Goal: Task Accomplishment & Management: Use online tool/utility

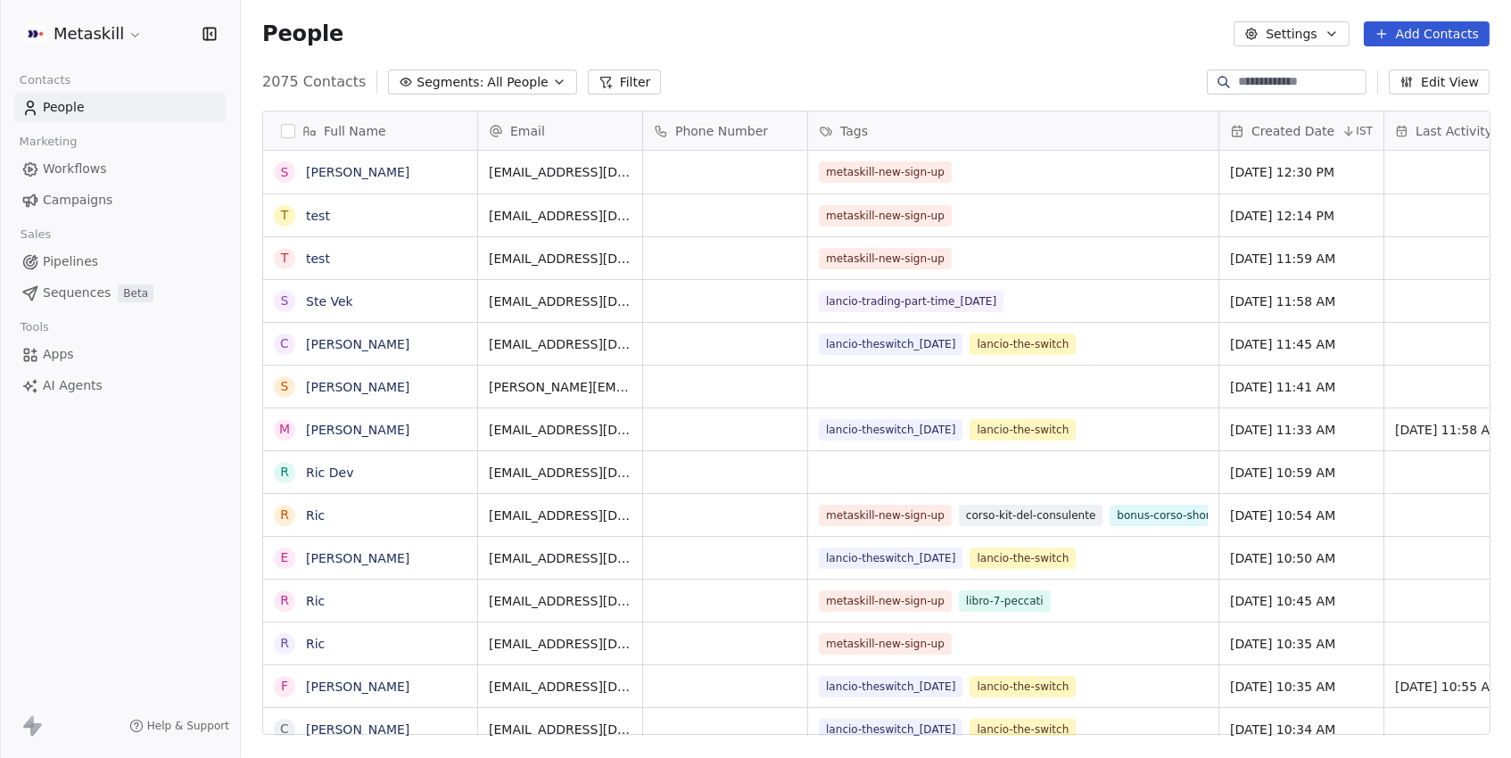
scroll to position [667, 1269]
click at [617, 85] on button "Filter" at bounding box center [625, 82] width 74 height 25
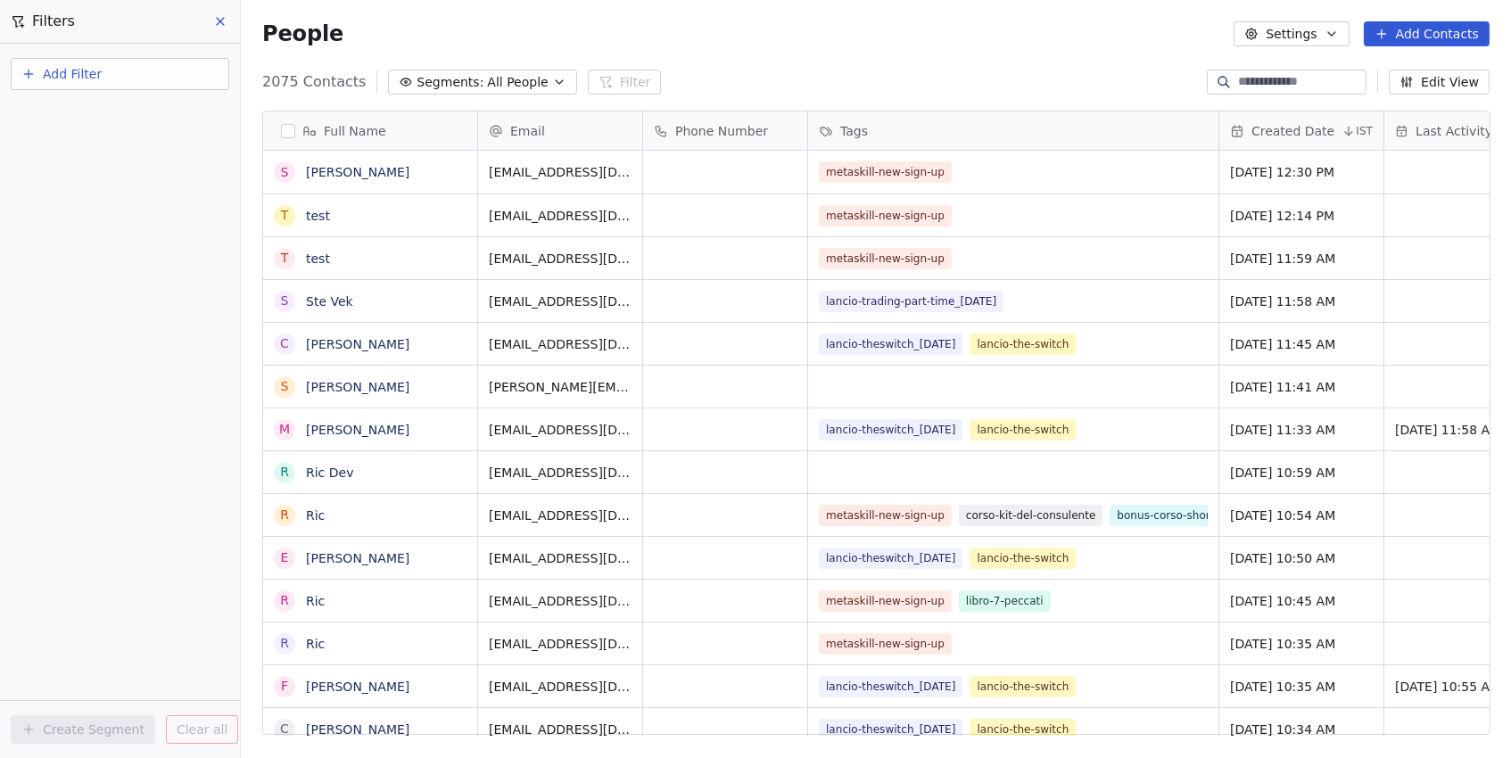
click at [135, 70] on button "Add Filter" at bounding box center [120, 74] width 218 height 32
click at [93, 108] on span "Contact properties" at bounding box center [87, 115] width 116 height 19
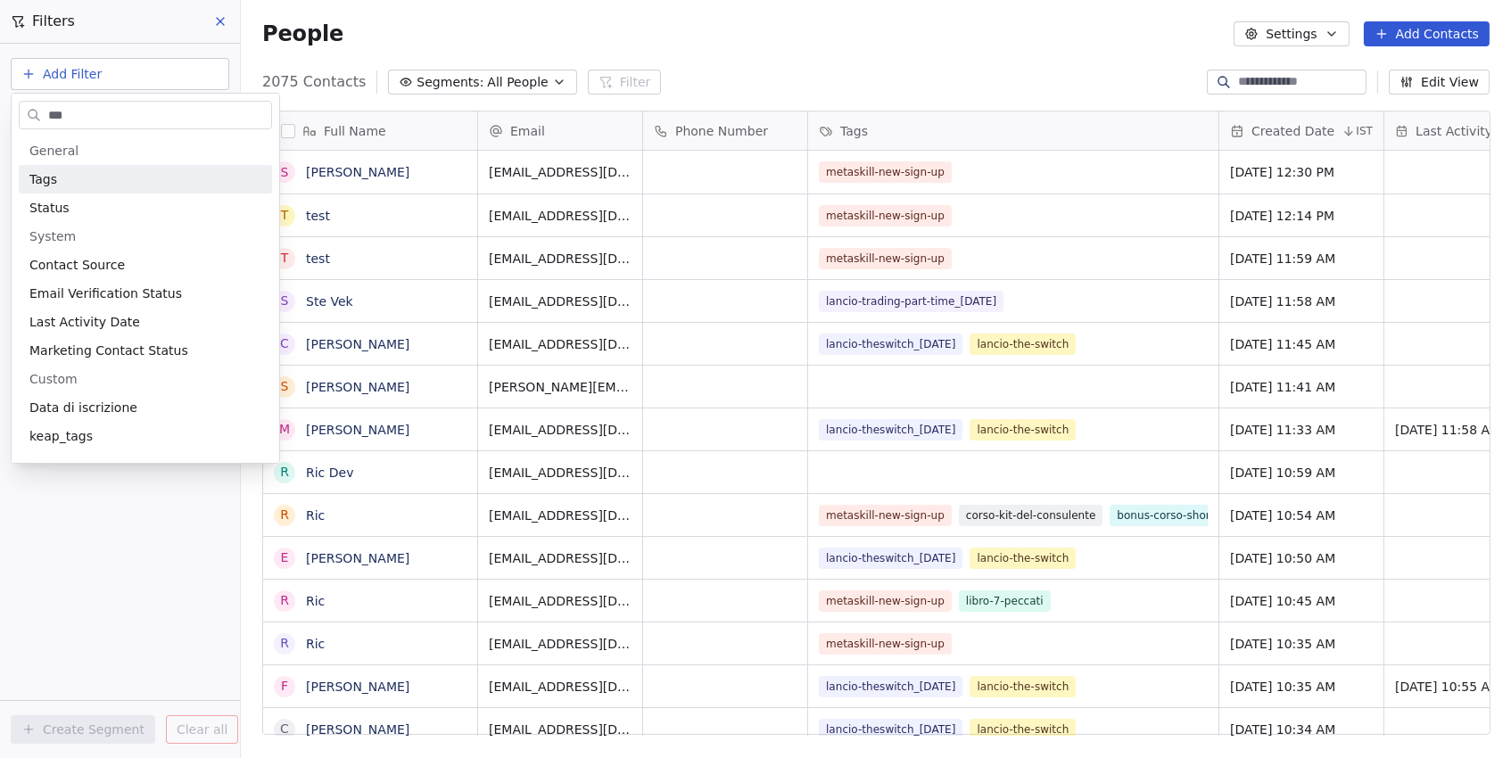
type input "****"
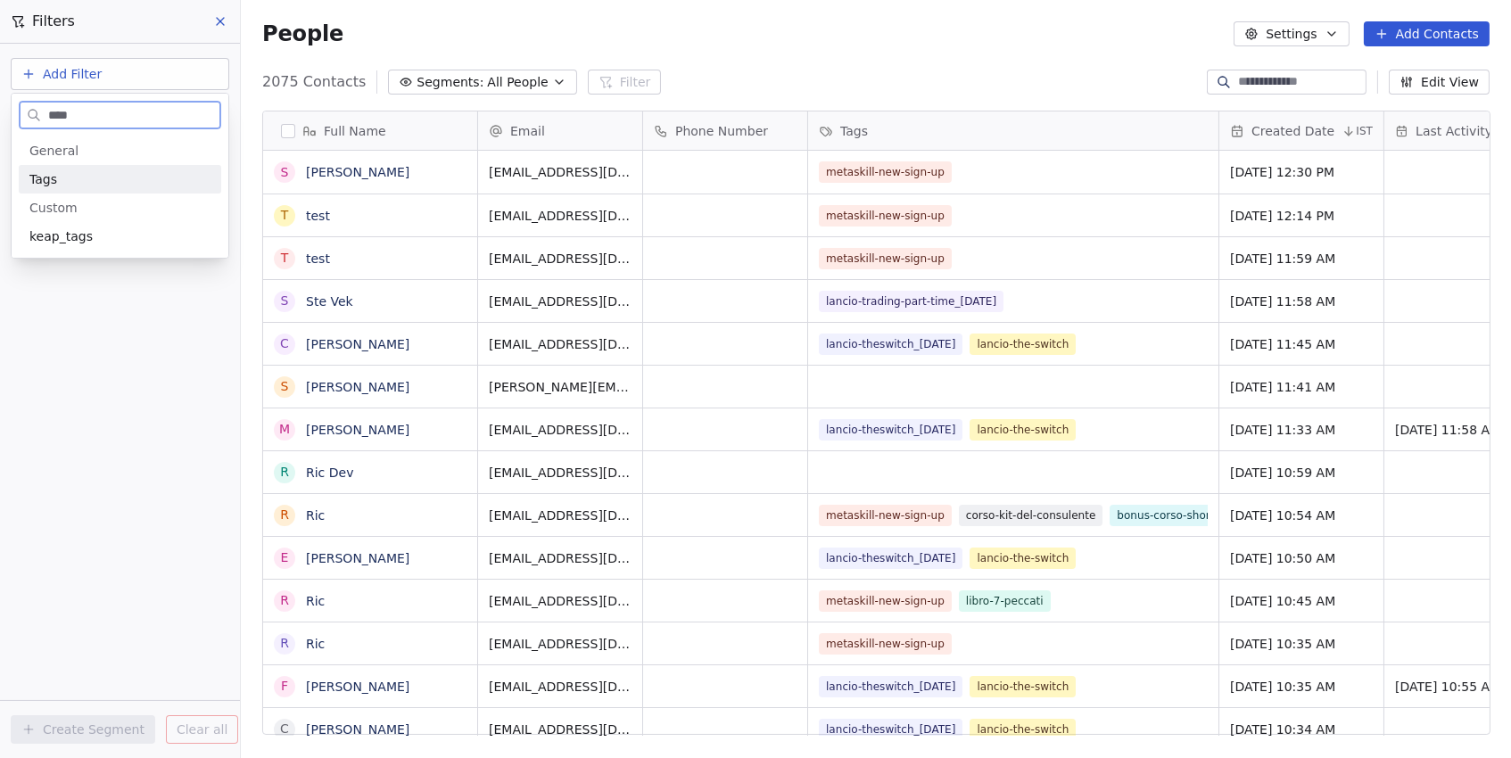
click at [73, 169] on div "Tags" at bounding box center [120, 179] width 202 height 29
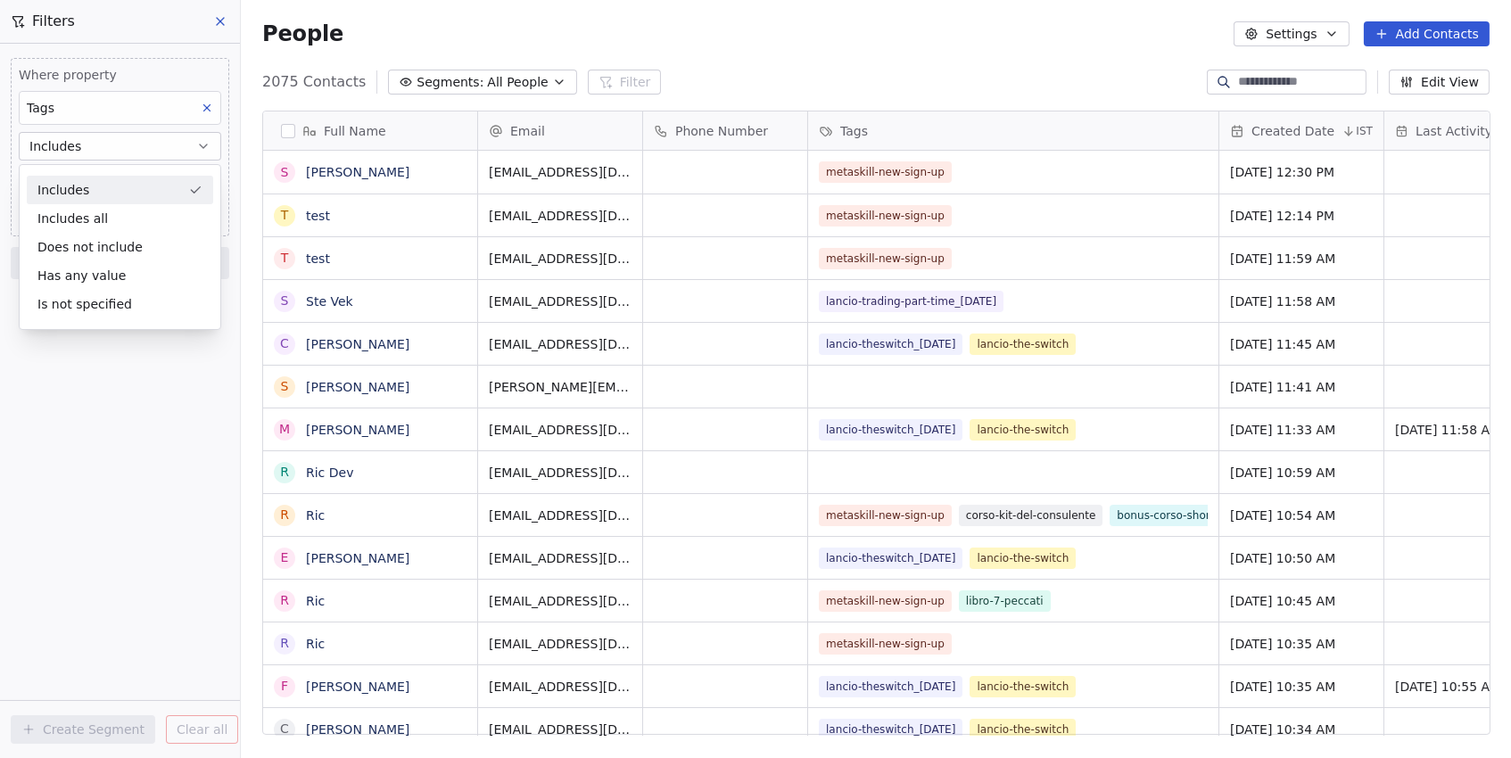
click at [82, 192] on div "Includes" at bounding box center [120, 190] width 186 height 29
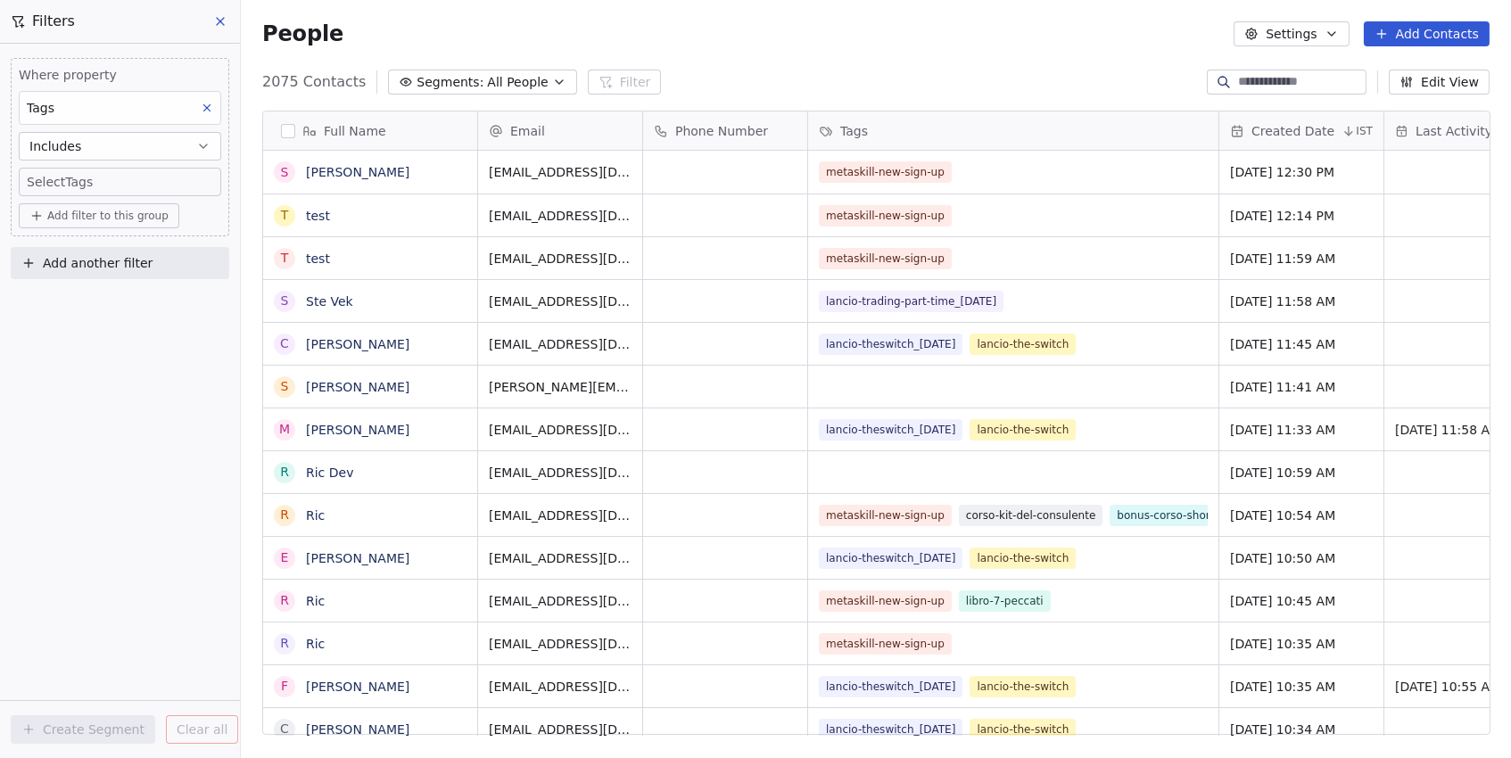
click at [98, 185] on body "Metaskill Contacts People Marketing Workflows Campaigns Sales Pipelines Sequenc…" at bounding box center [755, 379] width 1511 height 758
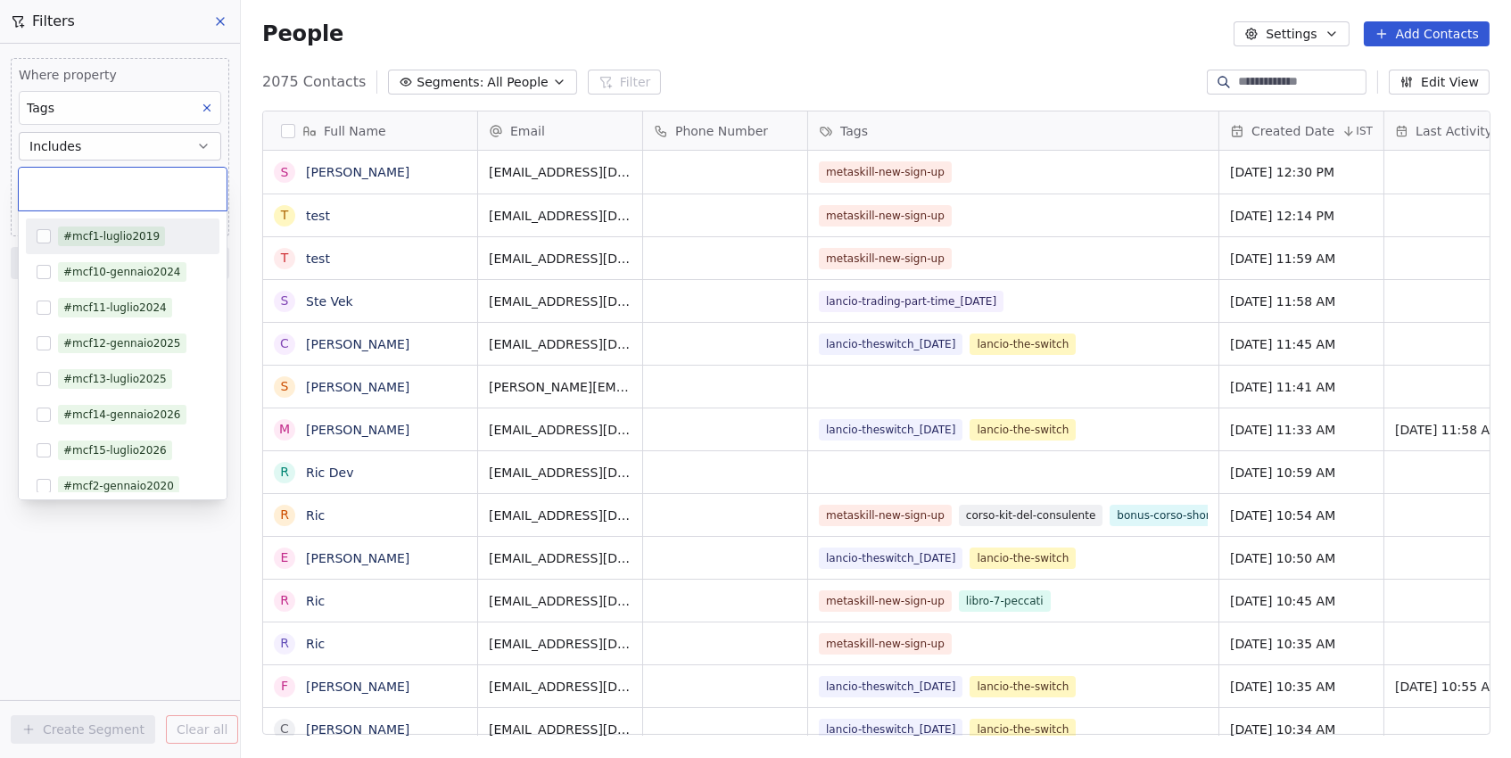
click at [98, 141] on html "Metaskill Contacts People Marketing Workflows Campaigns Sales Pipelines Sequenc…" at bounding box center [755, 379] width 1511 height 758
click at [115, 144] on html "Metaskill Contacts People Marketing Workflows Campaigns Sales Pipelines Sequenc…" at bounding box center [755, 379] width 1511 height 758
click at [152, 144] on html "Metaskill Contacts People Marketing Workflows Campaigns Sales Pipelines Sequenc…" at bounding box center [755, 379] width 1511 height 758
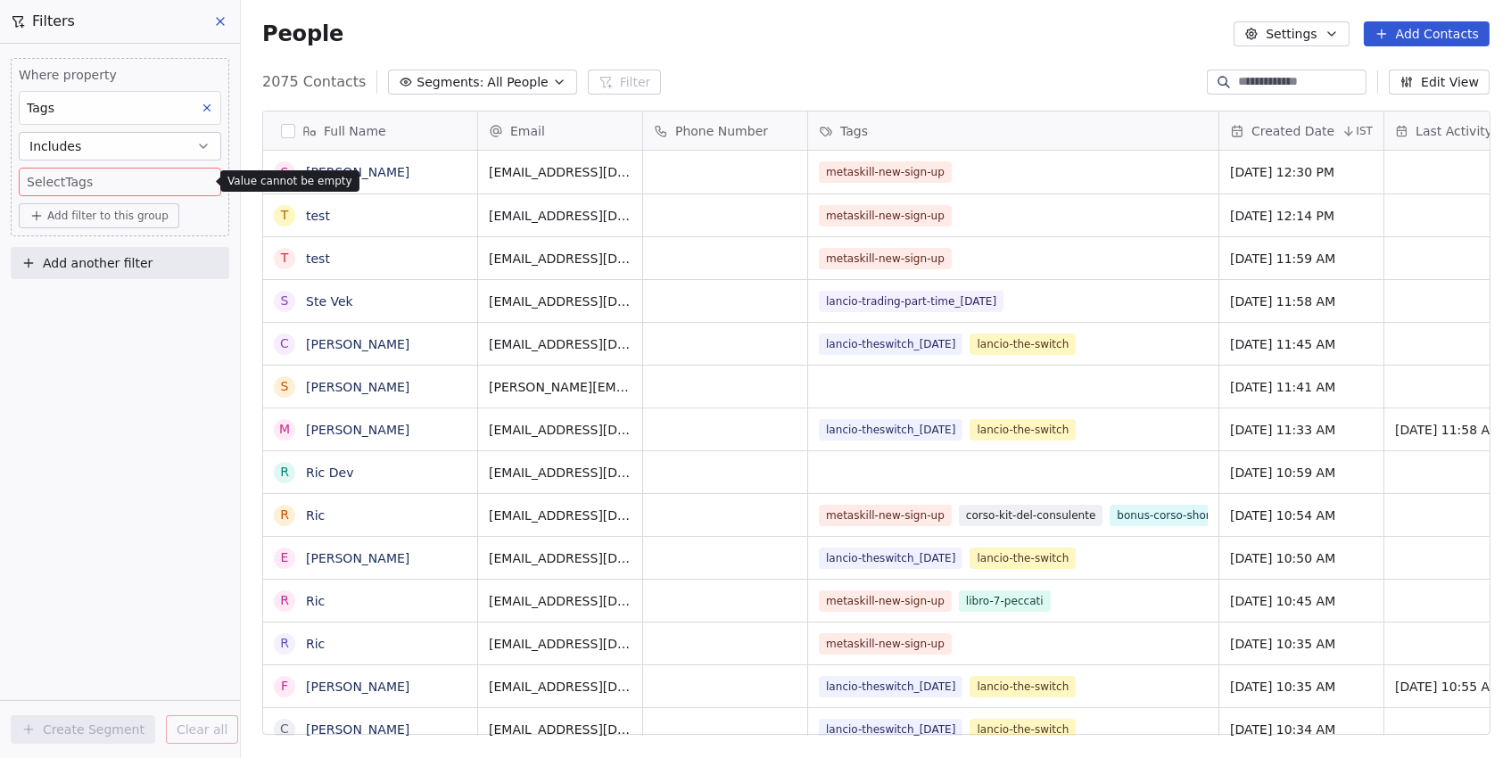
click at [152, 144] on button "Includes" at bounding box center [120, 146] width 202 height 29
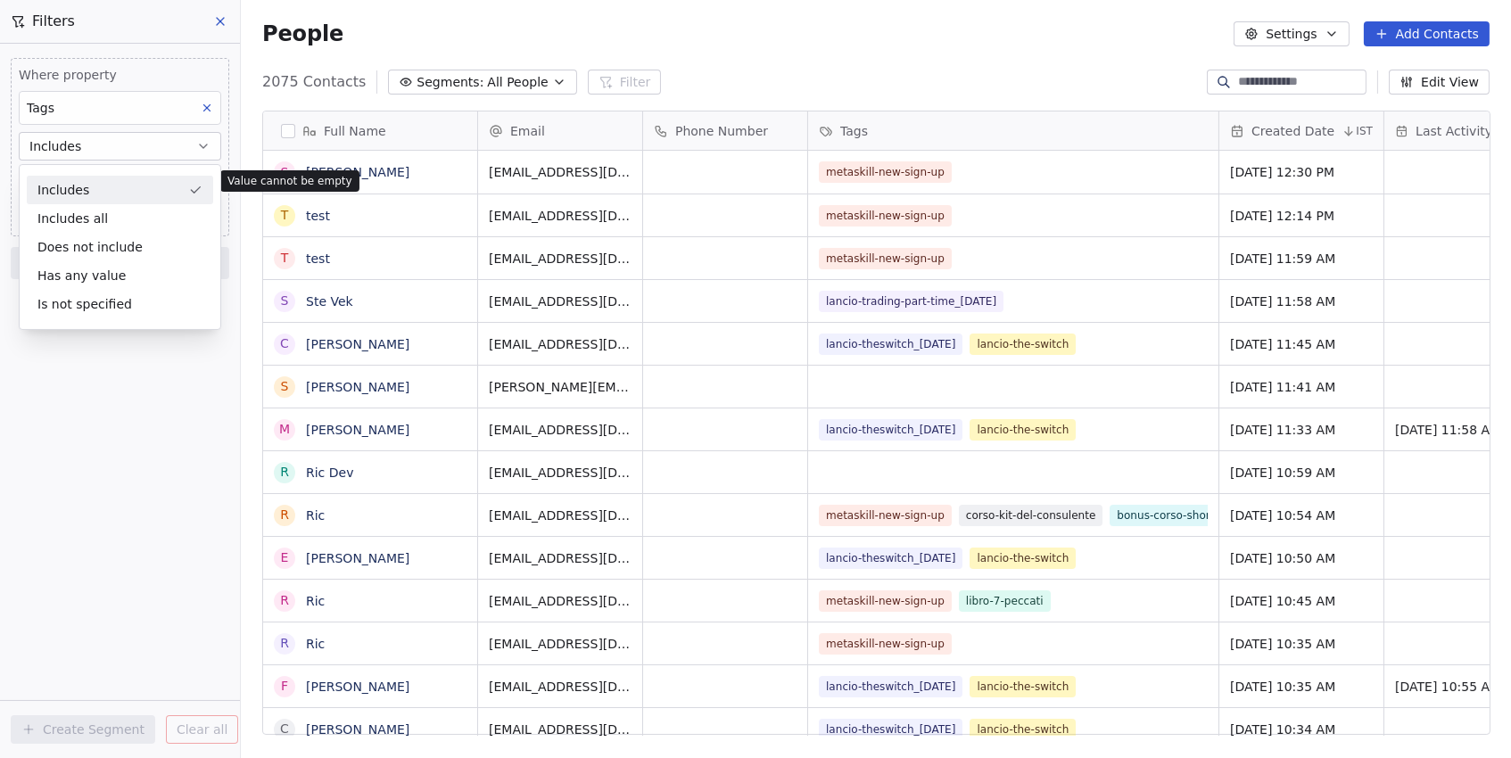
click at [132, 185] on div "Includes" at bounding box center [120, 190] width 186 height 29
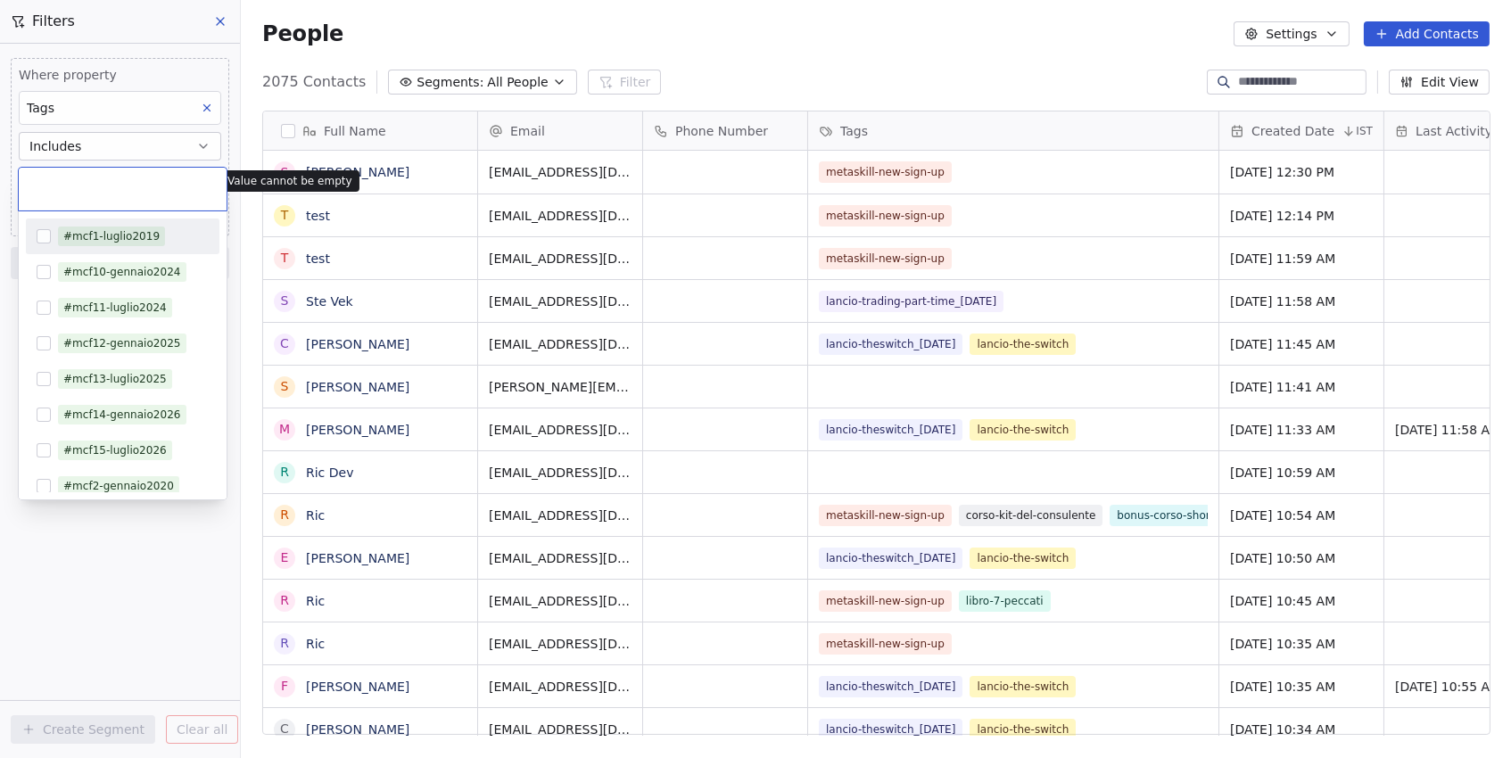
click at [81, 185] on body "Metaskill Contacts People Marketing Workflows Campaigns Sales Pipelines Sequenc…" at bounding box center [755, 379] width 1511 height 758
click at [44, 241] on button "Suggestions" at bounding box center [44, 236] width 14 height 14
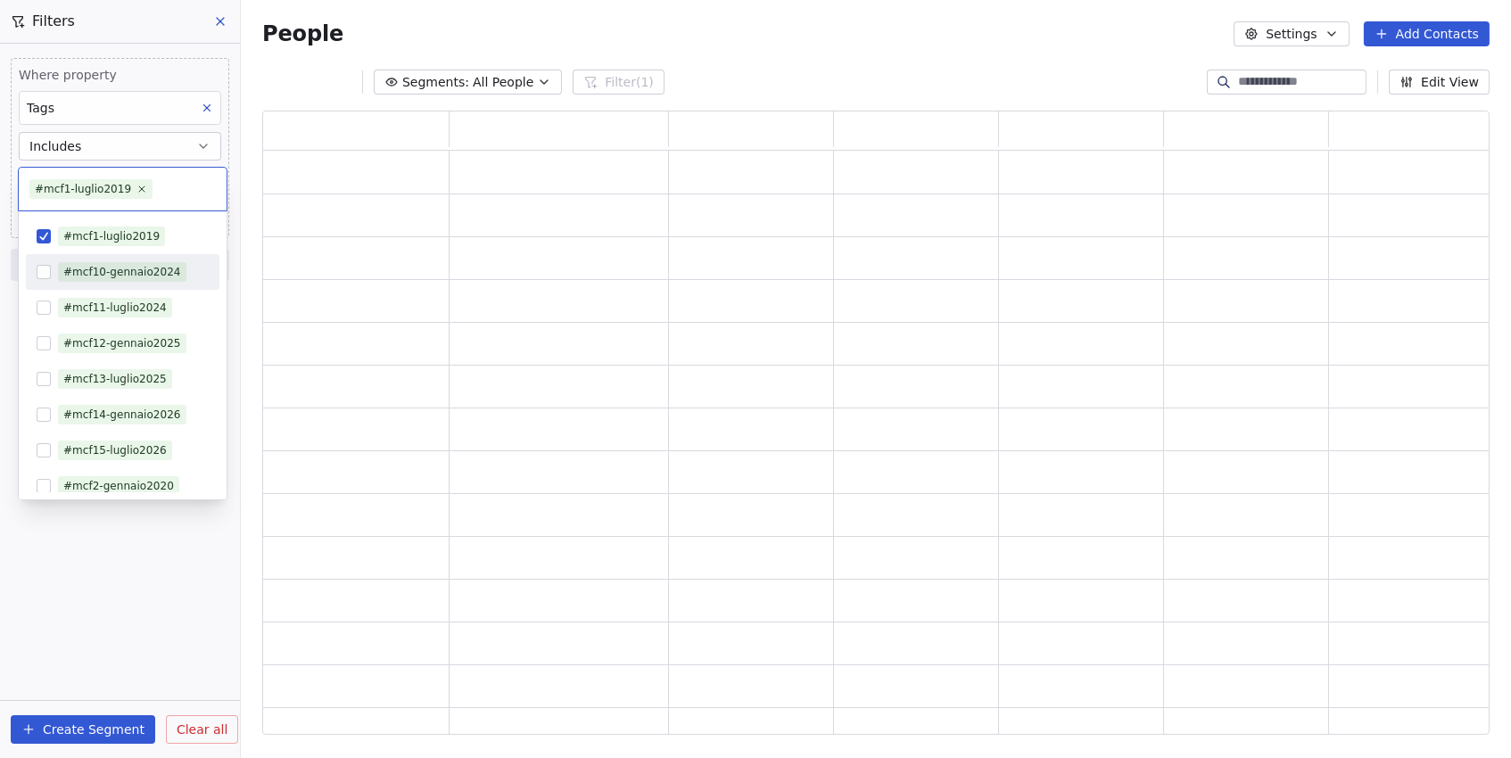
click at [9, 299] on html "Metaskill Contacts People Marketing Workflows Campaigns Sales Pipelines Sequenc…" at bounding box center [755, 379] width 1511 height 758
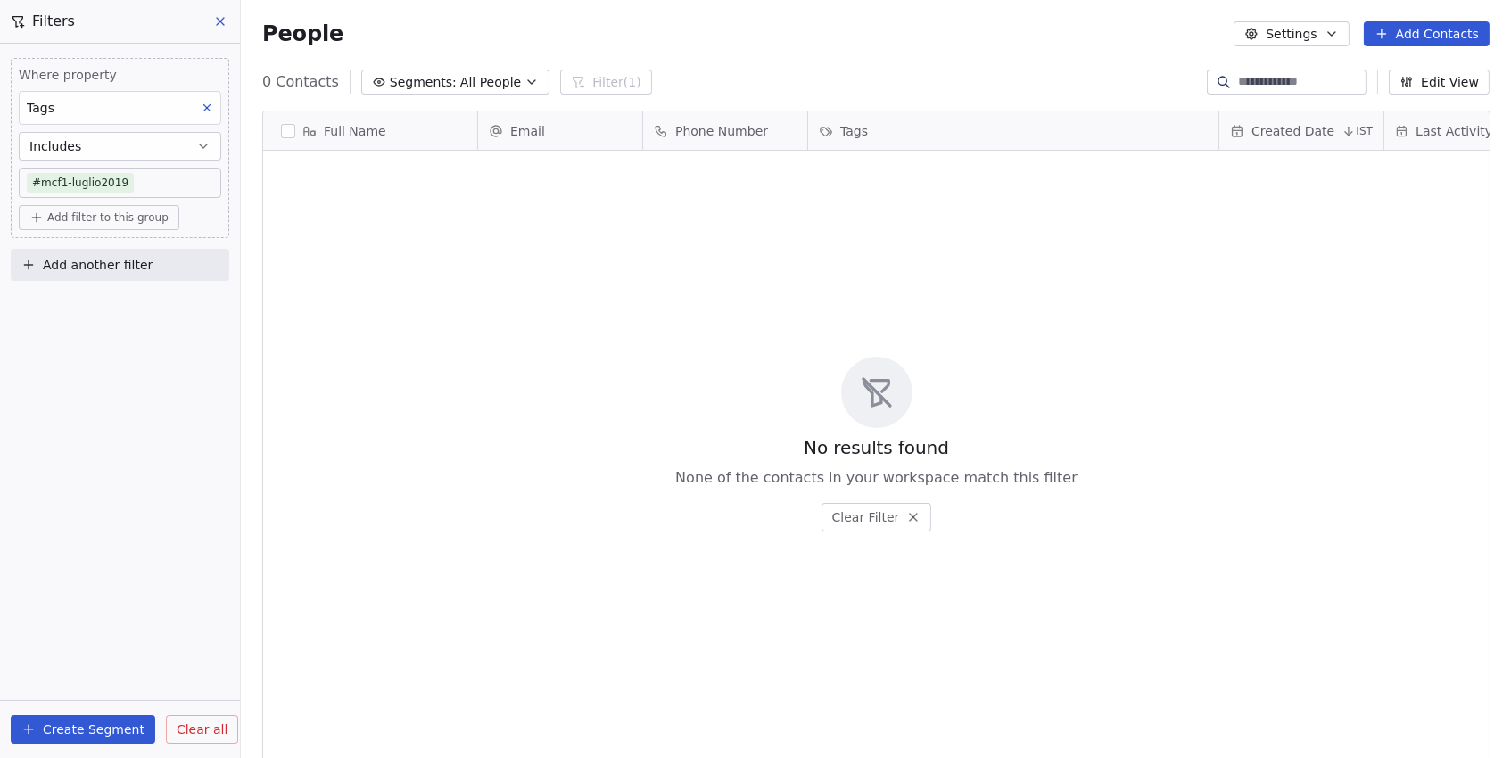
click at [99, 252] on button "Add another filter" at bounding box center [120, 265] width 218 height 32
click at [90, 298] on span "Contact properties" at bounding box center [87, 307] width 116 height 19
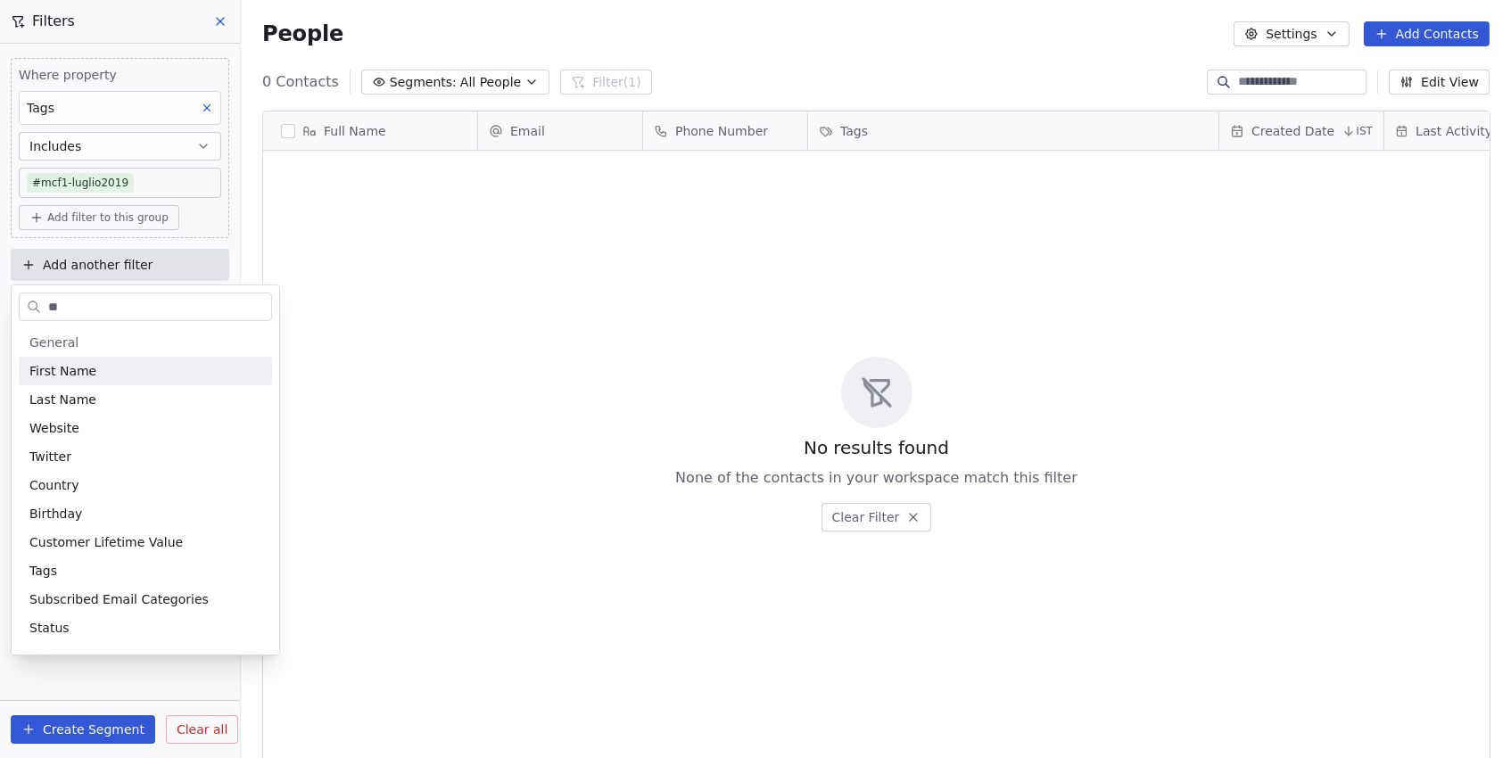
type input "***"
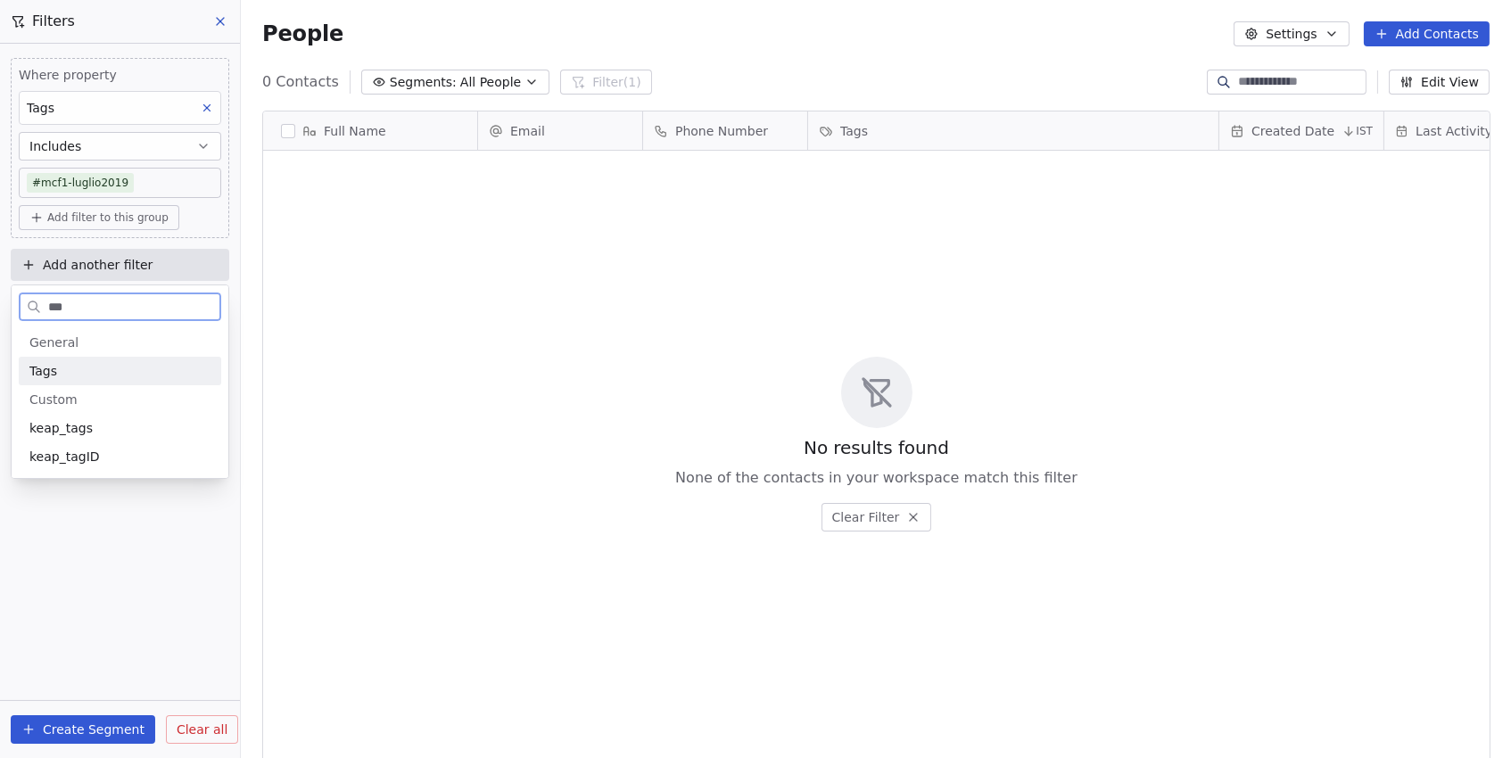
click at [69, 371] on div "Tags" at bounding box center [119, 371] width 181 height 18
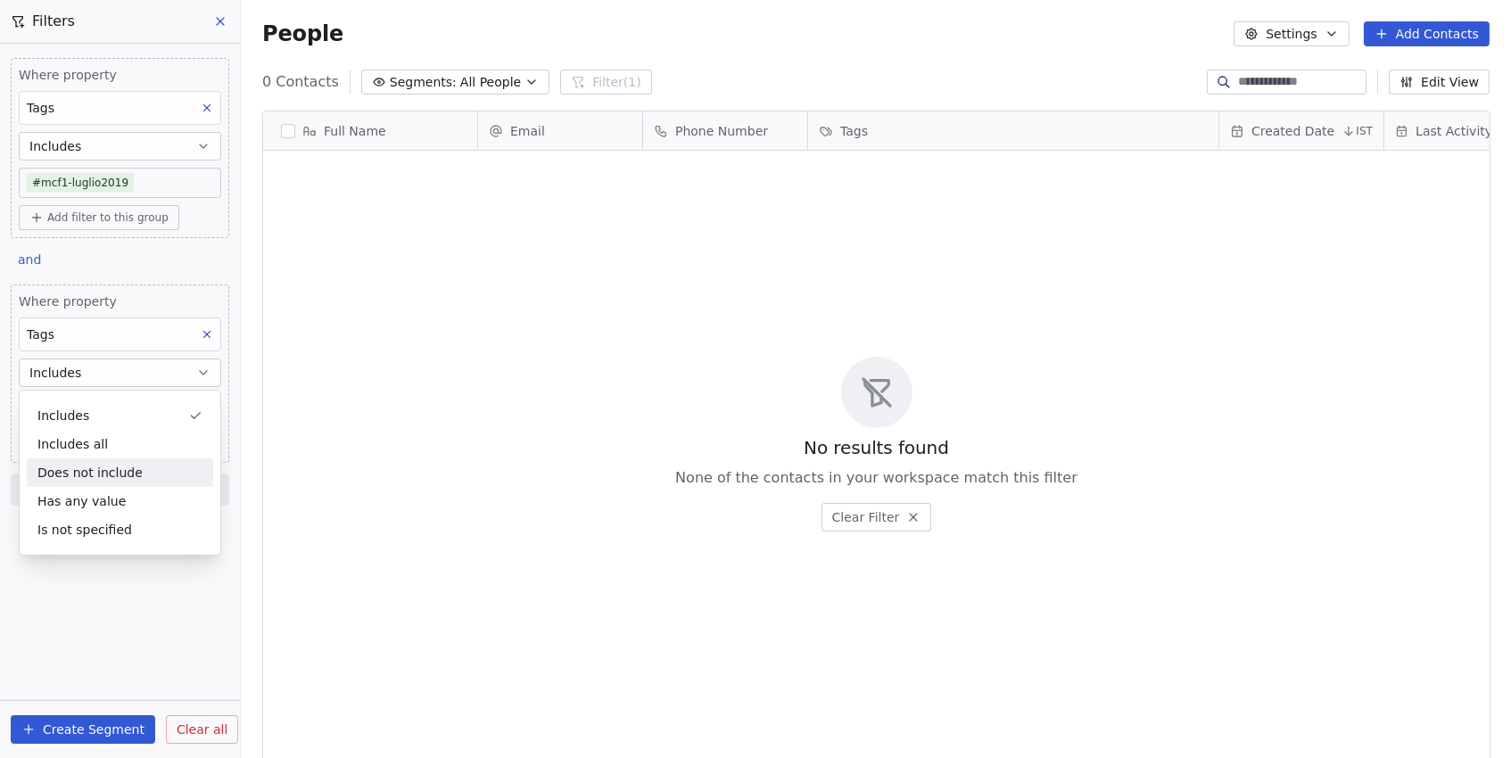
click at [86, 477] on div "Does not include" at bounding box center [120, 472] width 186 height 29
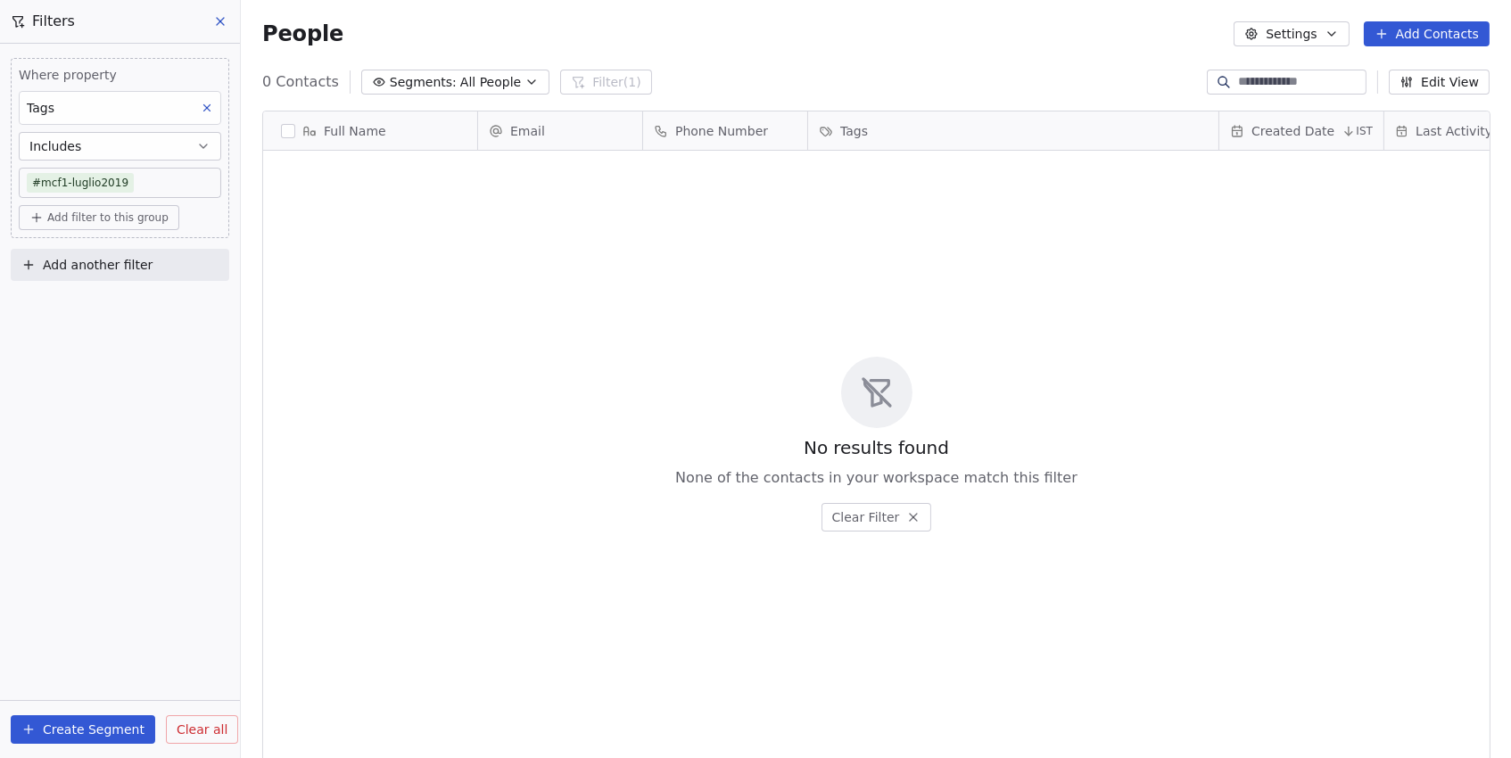
click at [99, 271] on span "Add another filter" at bounding box center [98, 265] width 110 height 19
click at [103, 301] on span "Contact properties" at bounding box center [87, 307] width 116 height 19
type input "****"
click at [78, 372] on div "Tags" at bounding box center [119, 371] width 181 height 18
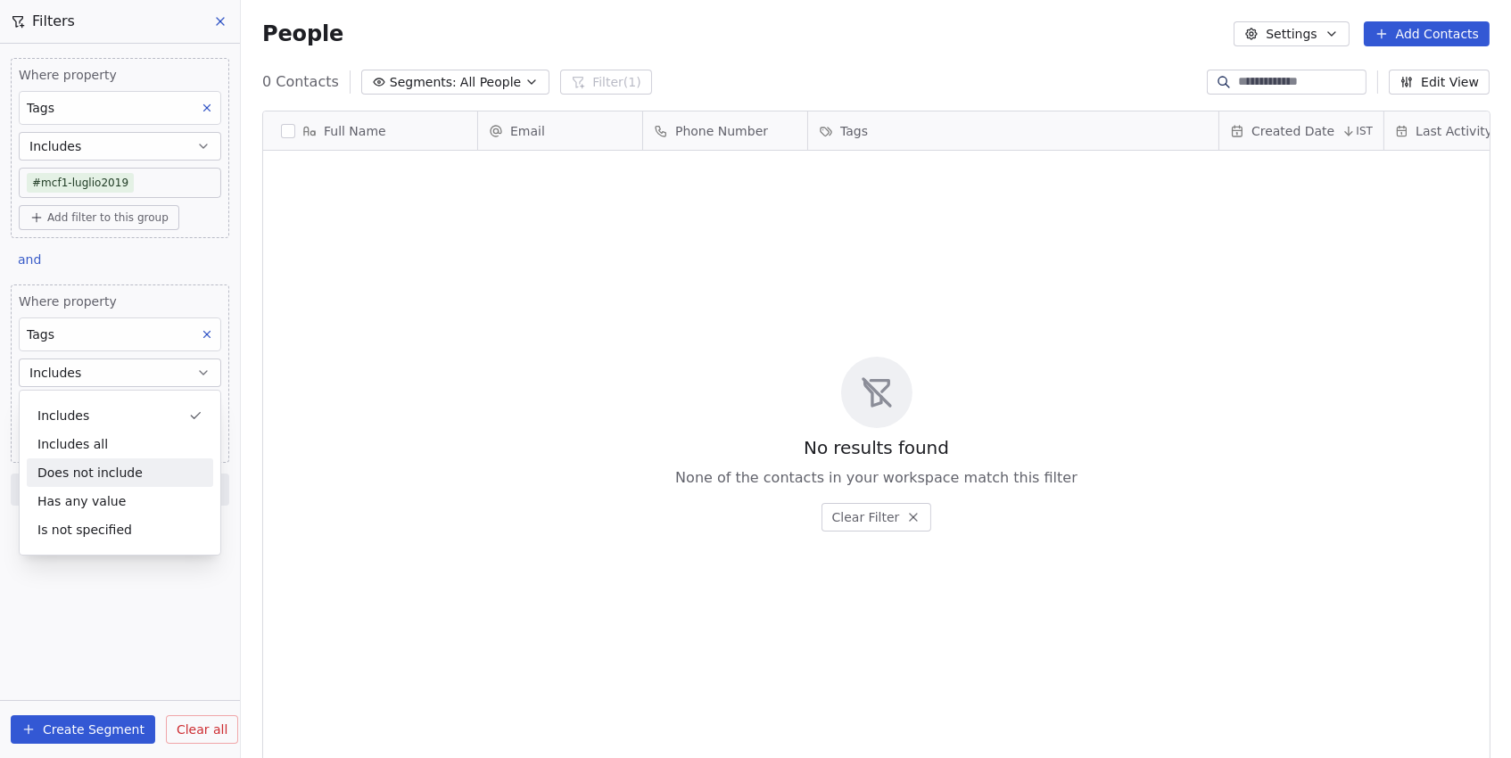
click at [82, 473] on div "Does not include" at bounding box center [120, 472] width 186 height 29
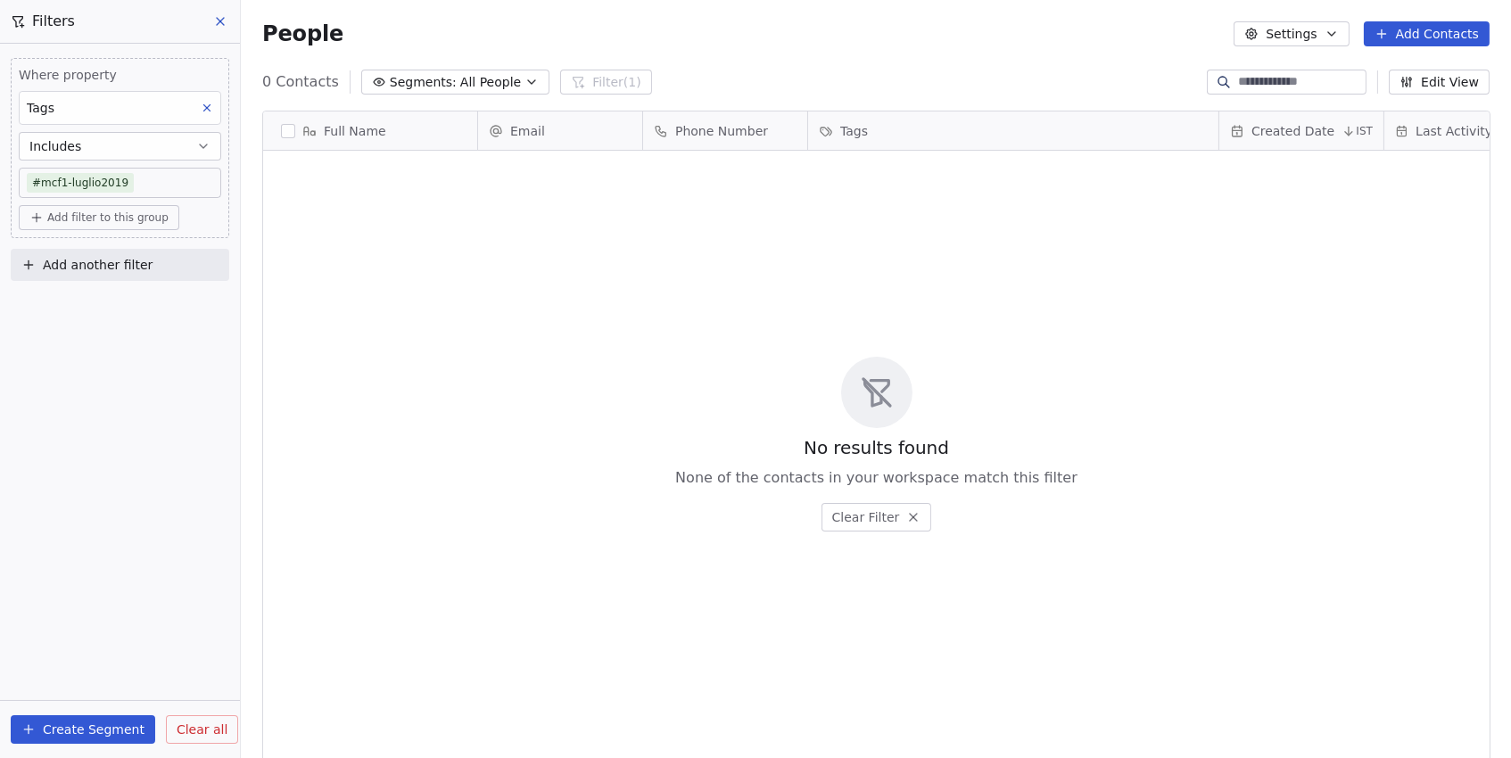
click at [138, 406] on div "Where property Tags Includes #mcf1-luglio2019 Add filter to this group Add anot…" at bounding box center [120, 401] width 240 height 714
click at [221, 22] on icon at bounding box center [220, 21] width 7 height 7
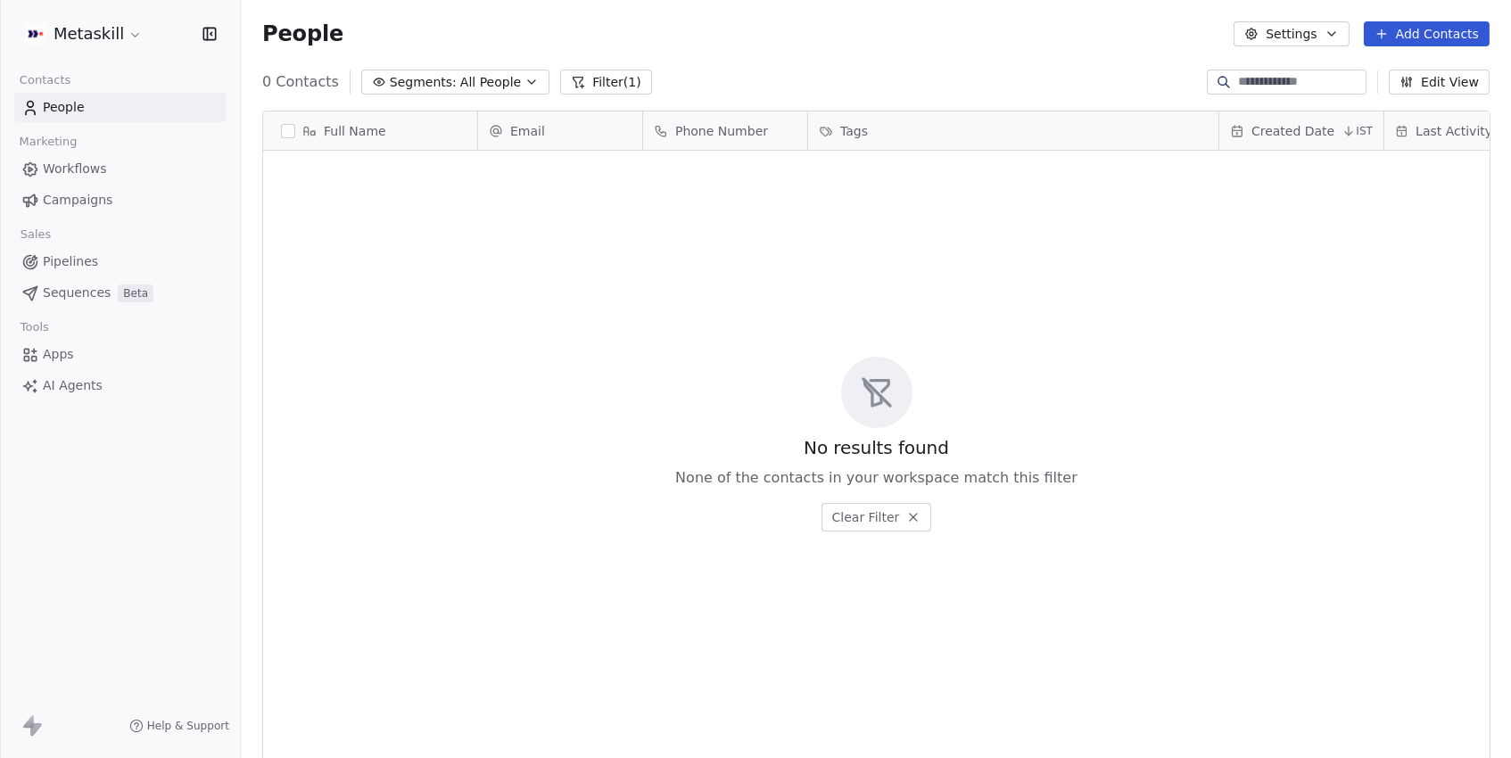
click at [597, 78] on button "Filter (1)" at bounding box center [606, 82] width 92 height 25
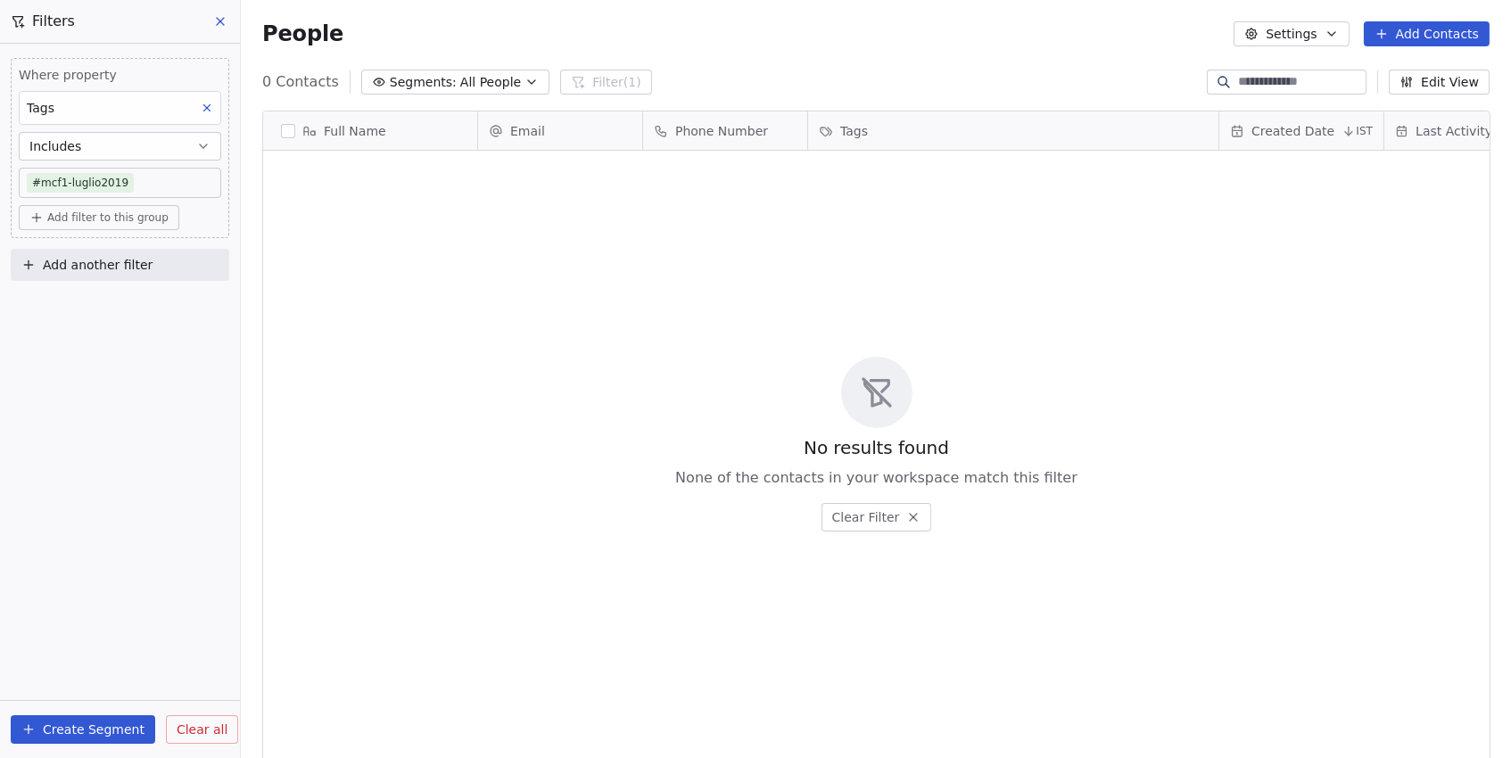
click at [203, 114] on button at bounding box center [206, 107] width 23 height 23
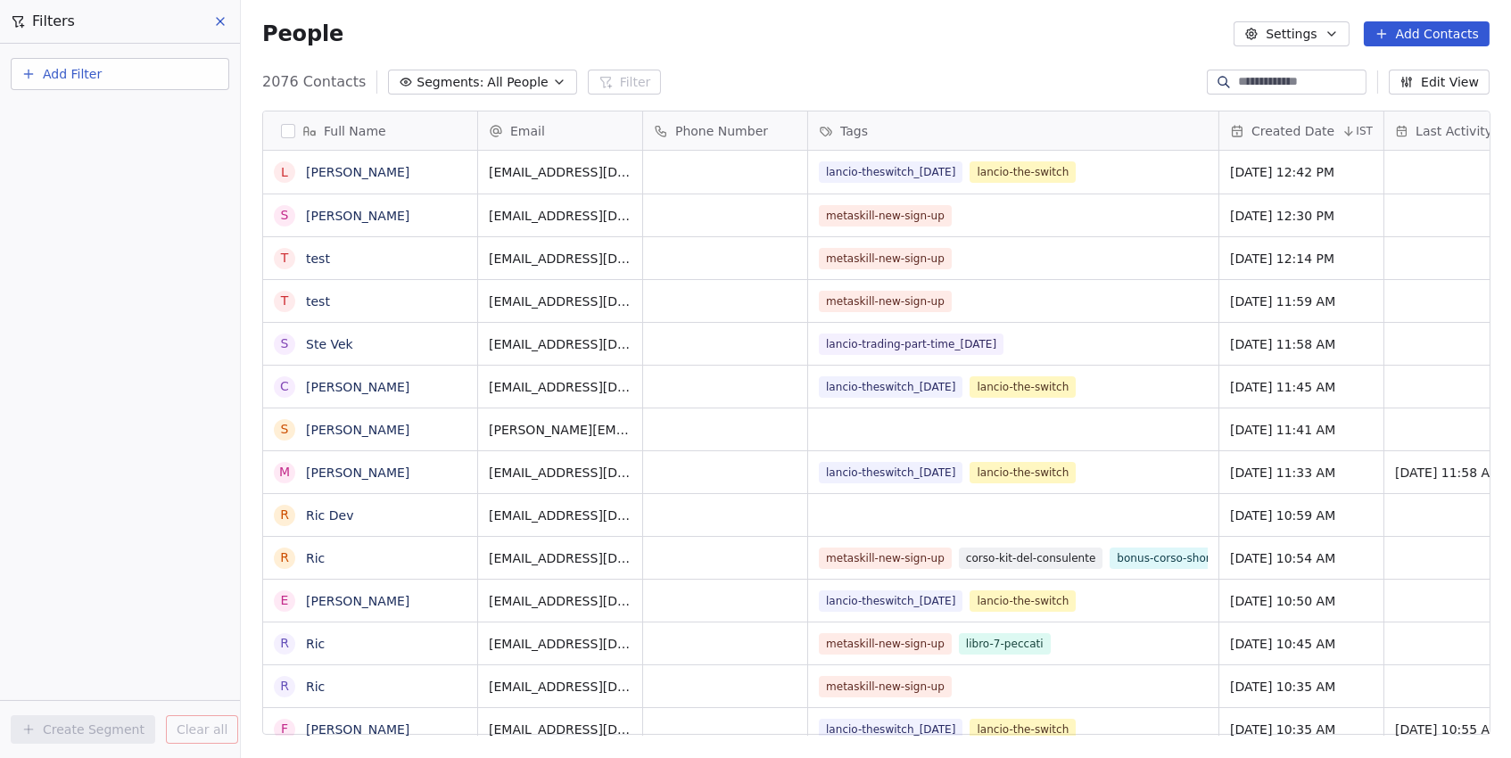
click at [223, 21] on icon at bounding box center [220, 21] width 14 height 14
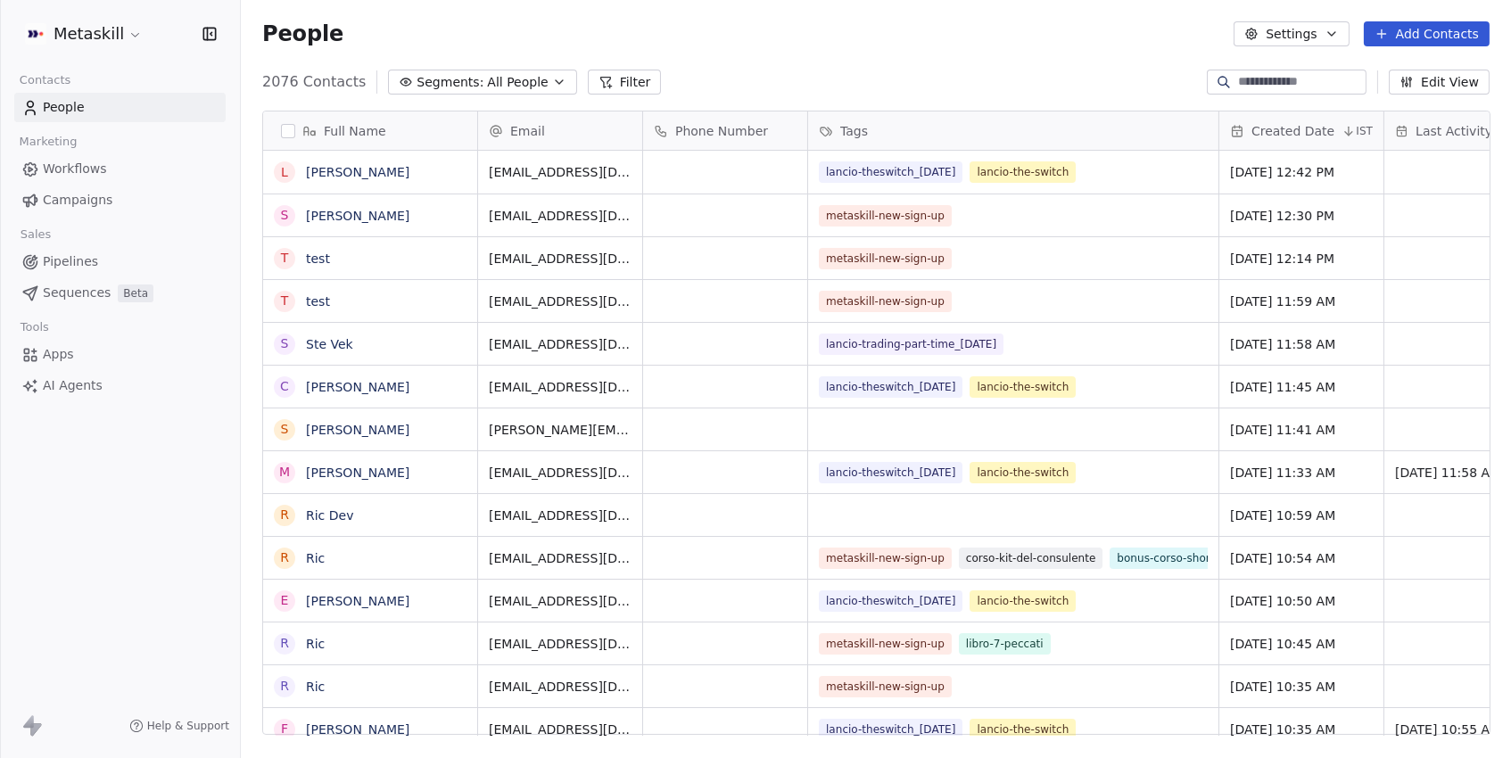
click at [617, 78] on button "Filter" at bounding box center [625, 82] width 74 height 25
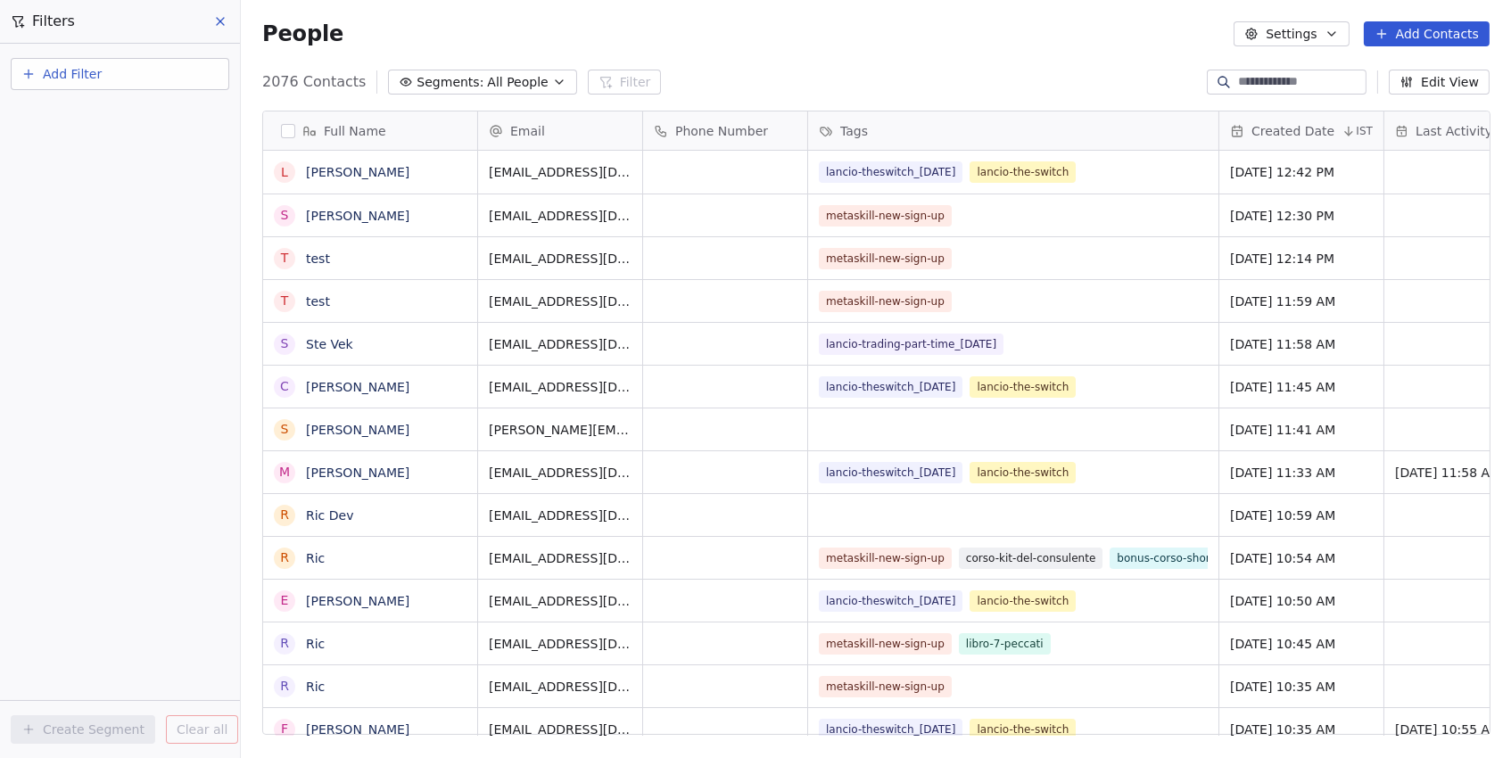
click at [105, 73] on button "Add Filter" at bounding box center [120, 74] width 218 height 32
click at [102, 111] on span "Contact properties" at bounding box center [87, 115] width 116 height 19
type input "****"
click at [76, 170] on div "Tags" at bounding box center [119, 179] width 181 height 18
click at [88, 194] on div "Includes" at bounding box center [120, 190] width 186 height 29
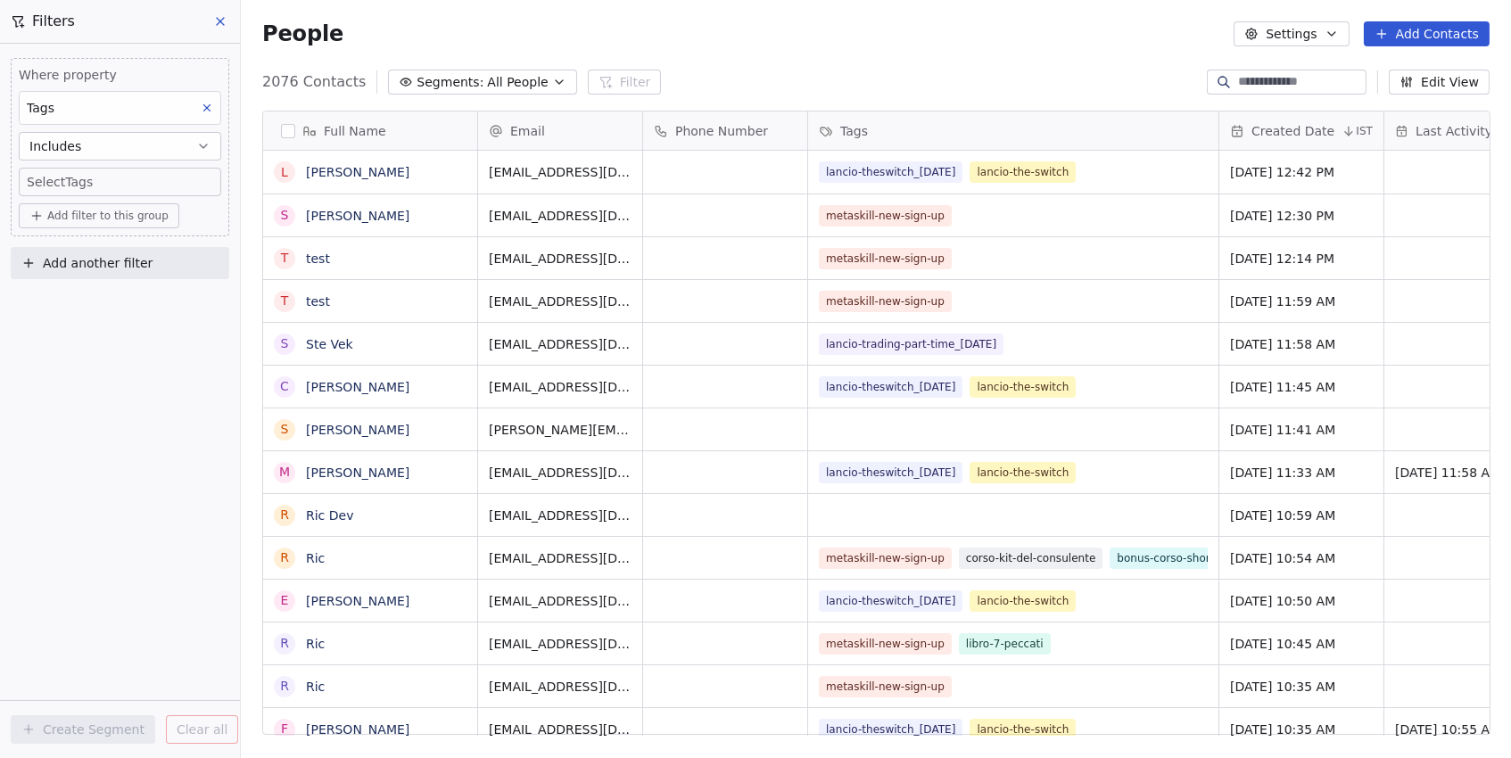
click at [106, 185] on body "Metaskill Contacts People Marketing Workflows Campaigns Sales Pipelines Sequenc…" at bounding box center [755, 379] width 1511 height 758
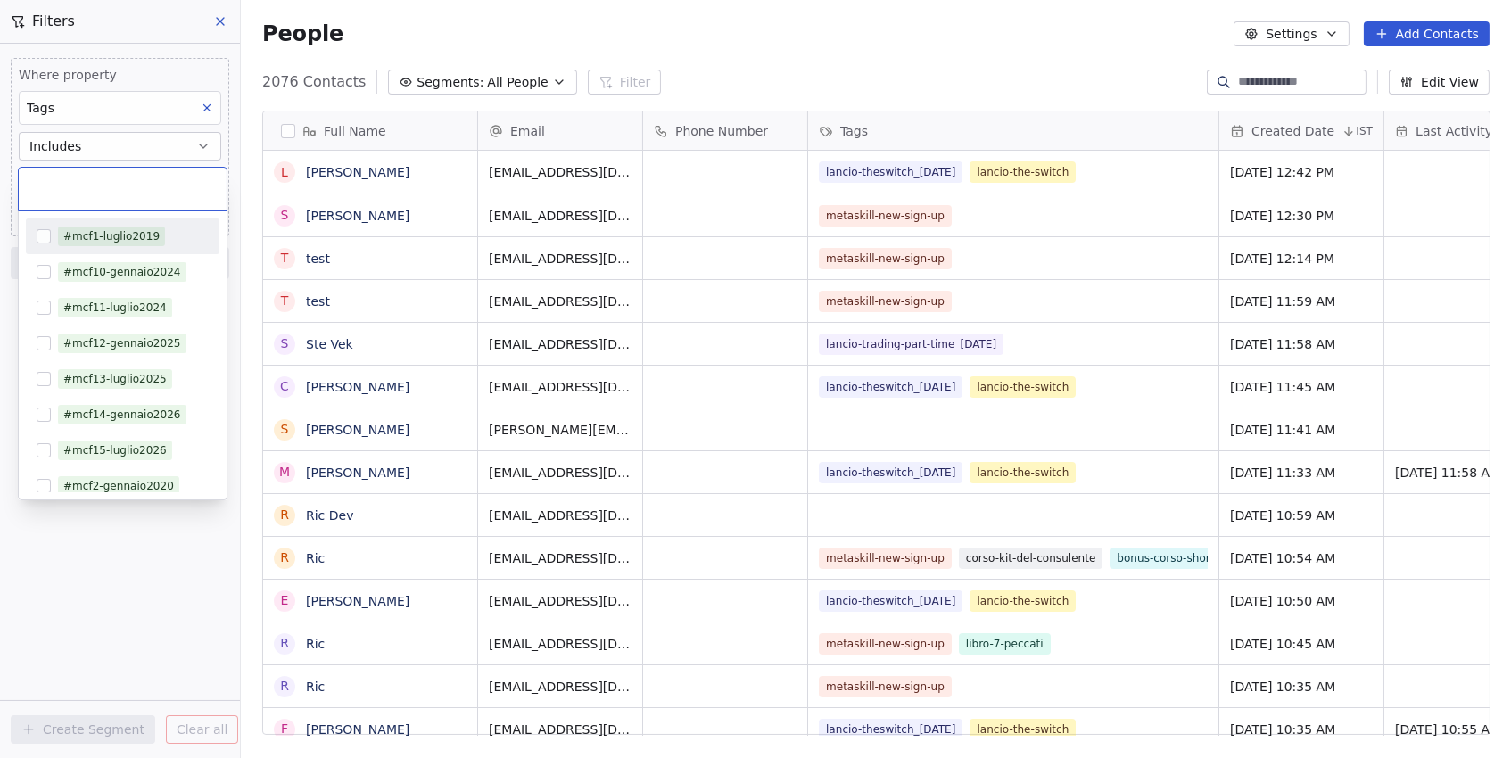
click at [50, 241] on button "Suggestions" at bounding box center [44, 236] width 14 height 14
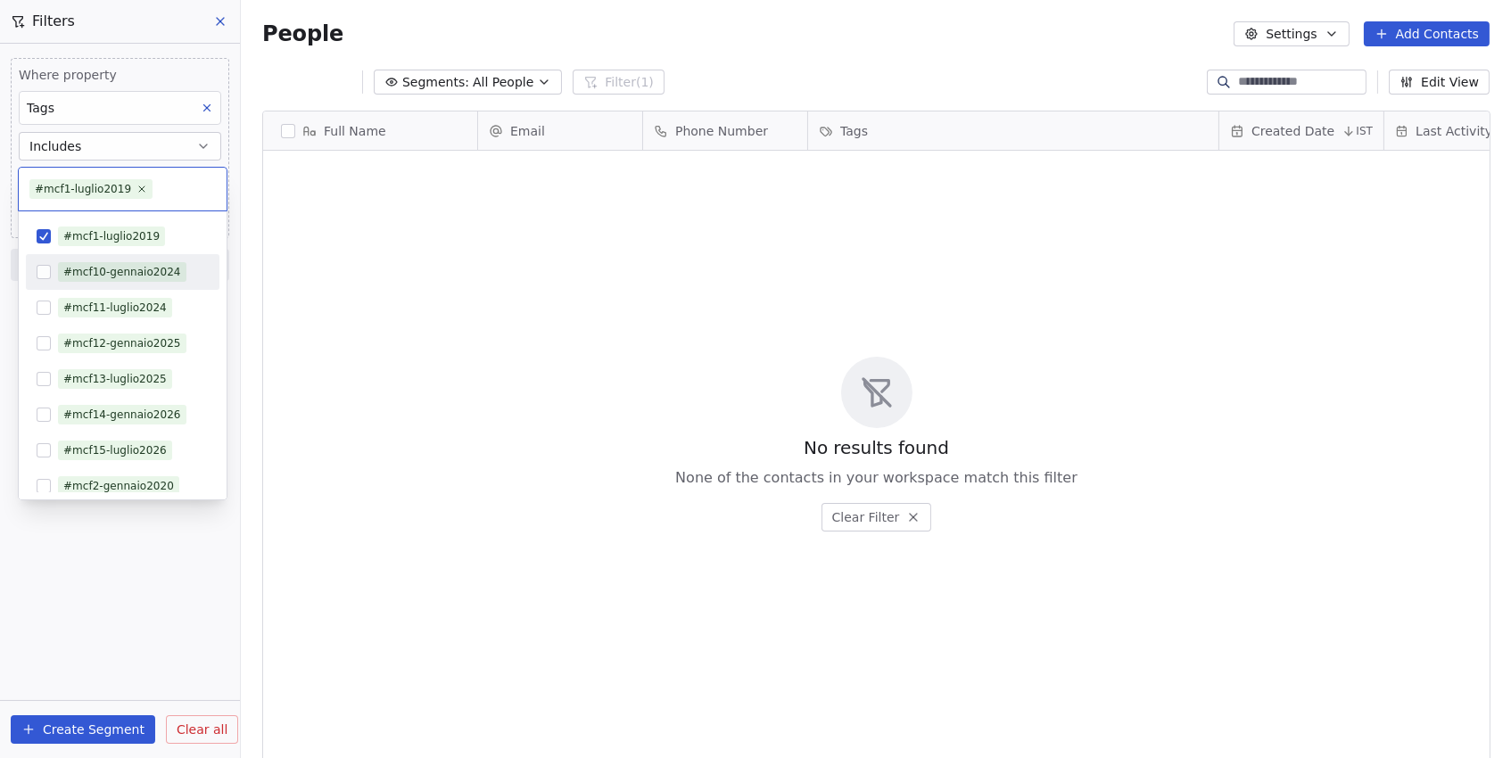
click at [14, 294] on html "Metaskill Contacts People Marketing Workflows Campaigns Sales Pipelines Sequenc…" at bounding box center [755, 379] width 1511 height 758
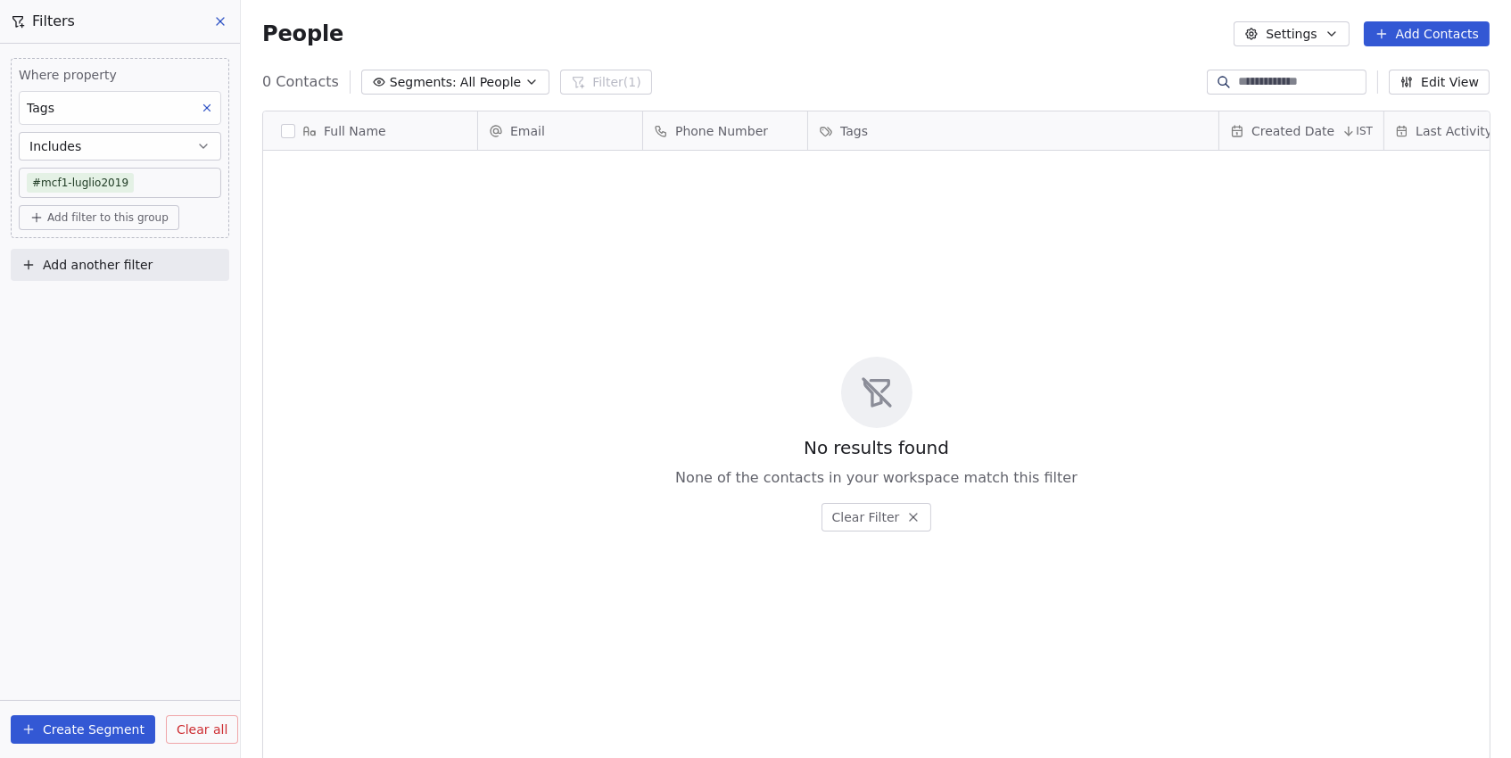
click at [62, 257] on span "Add another filter" at bounding box center [98, 265] width 110 height 19
click at [80, 308] on span "Contact properties" at bounding box center [87, 307] width 116 height 19
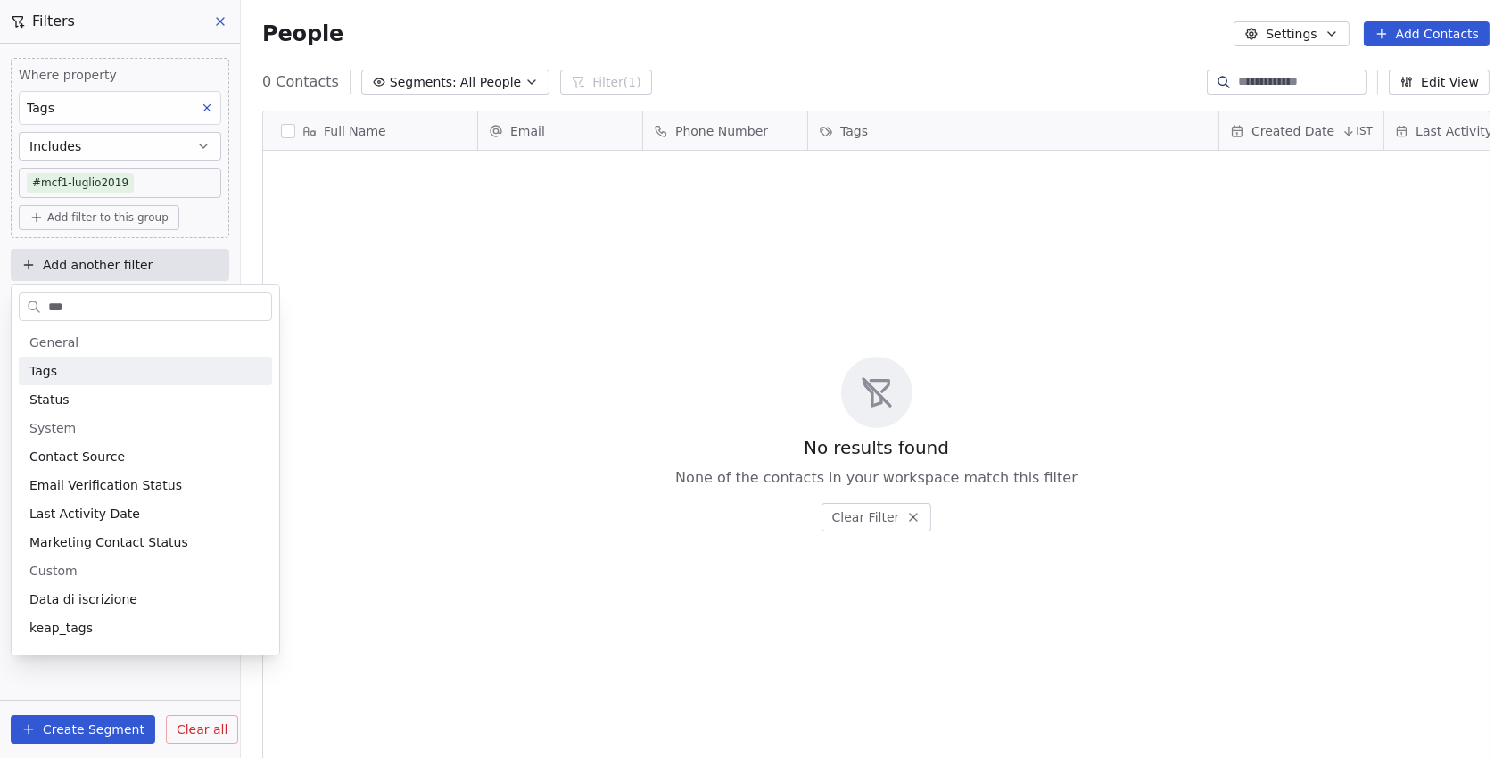
type input "****"
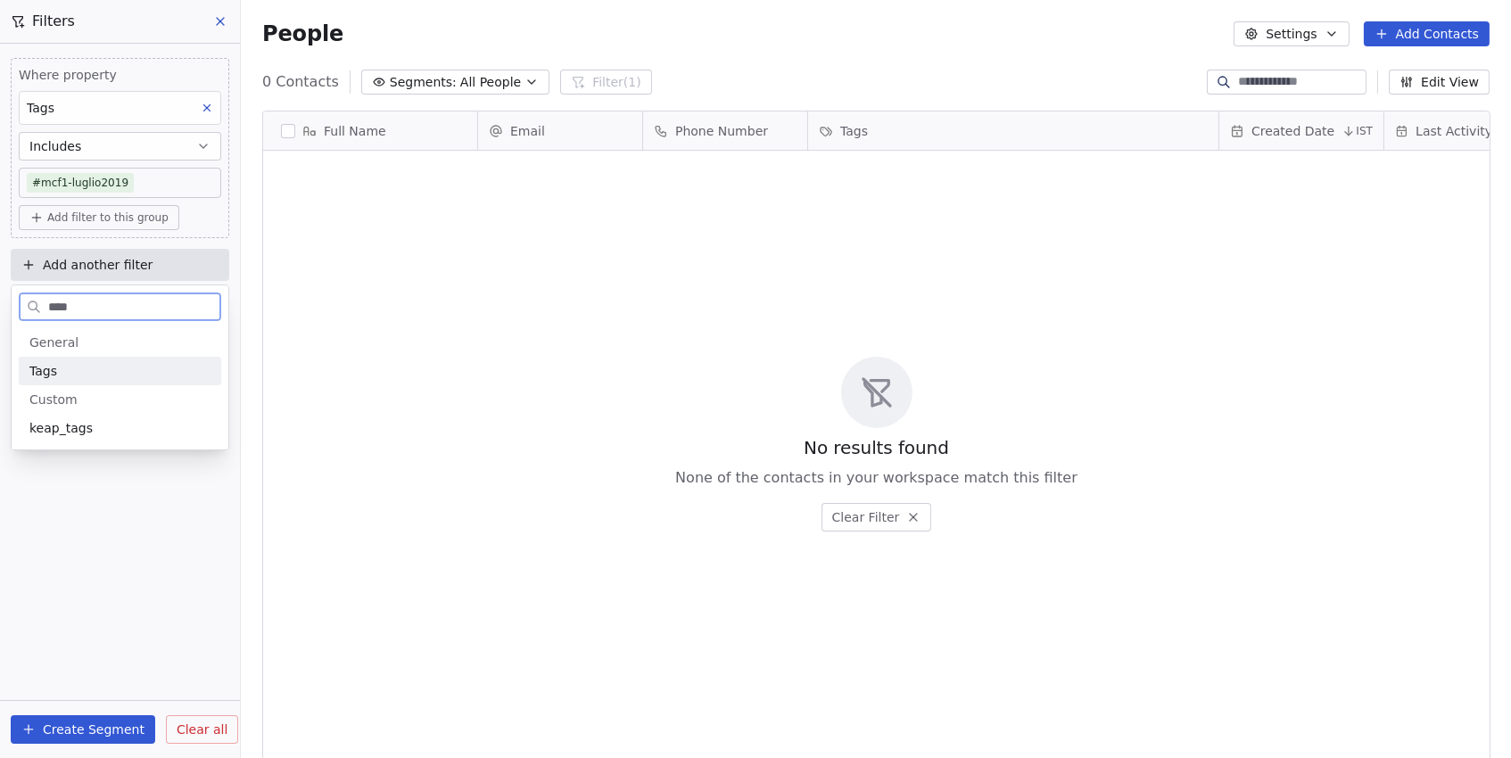
click at [86, 364] on div "Tags" at bounding box center [119, 371] width 181 height 18
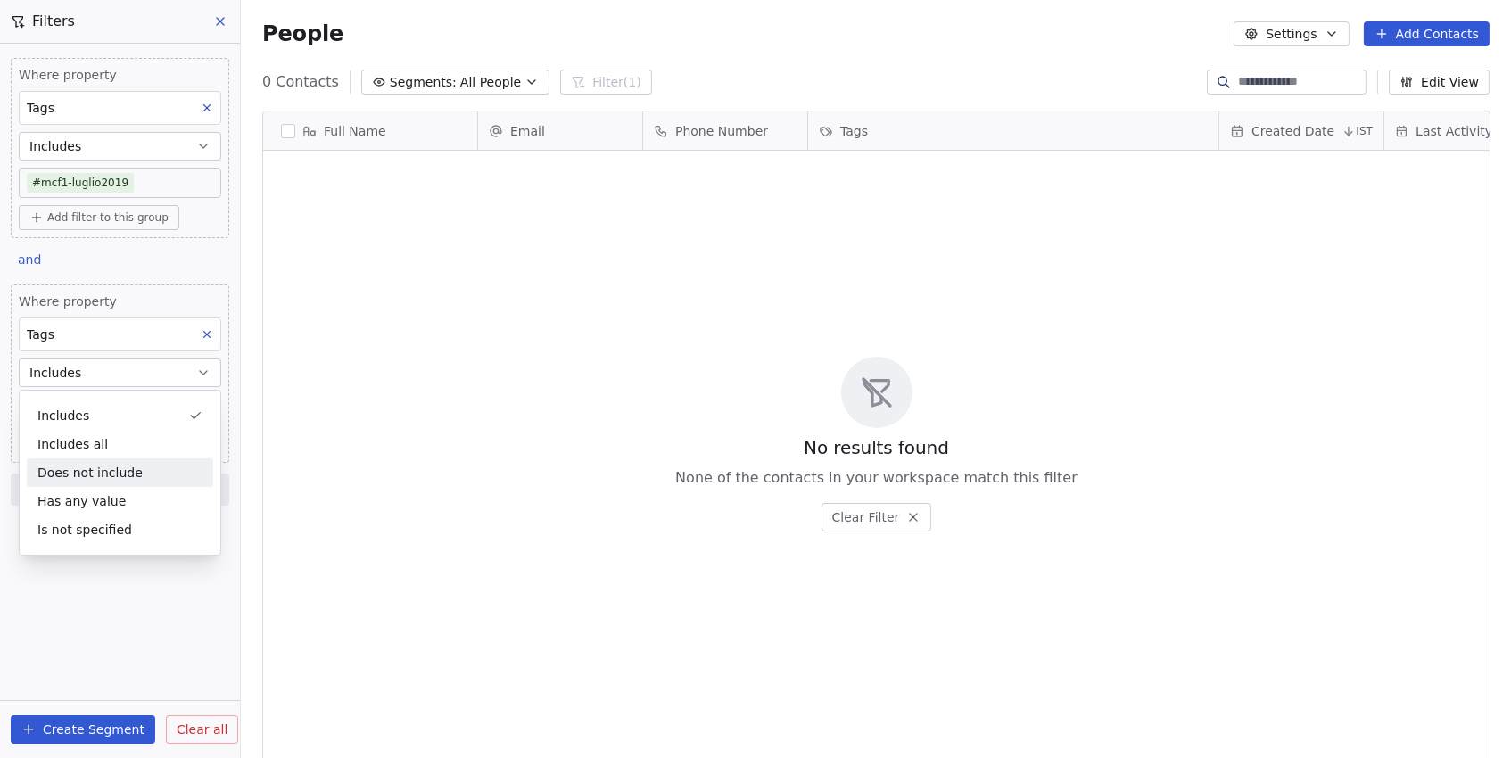
click at [66, 470] on div "Does not include" at bounding box center [120, 472] width 186 height 29
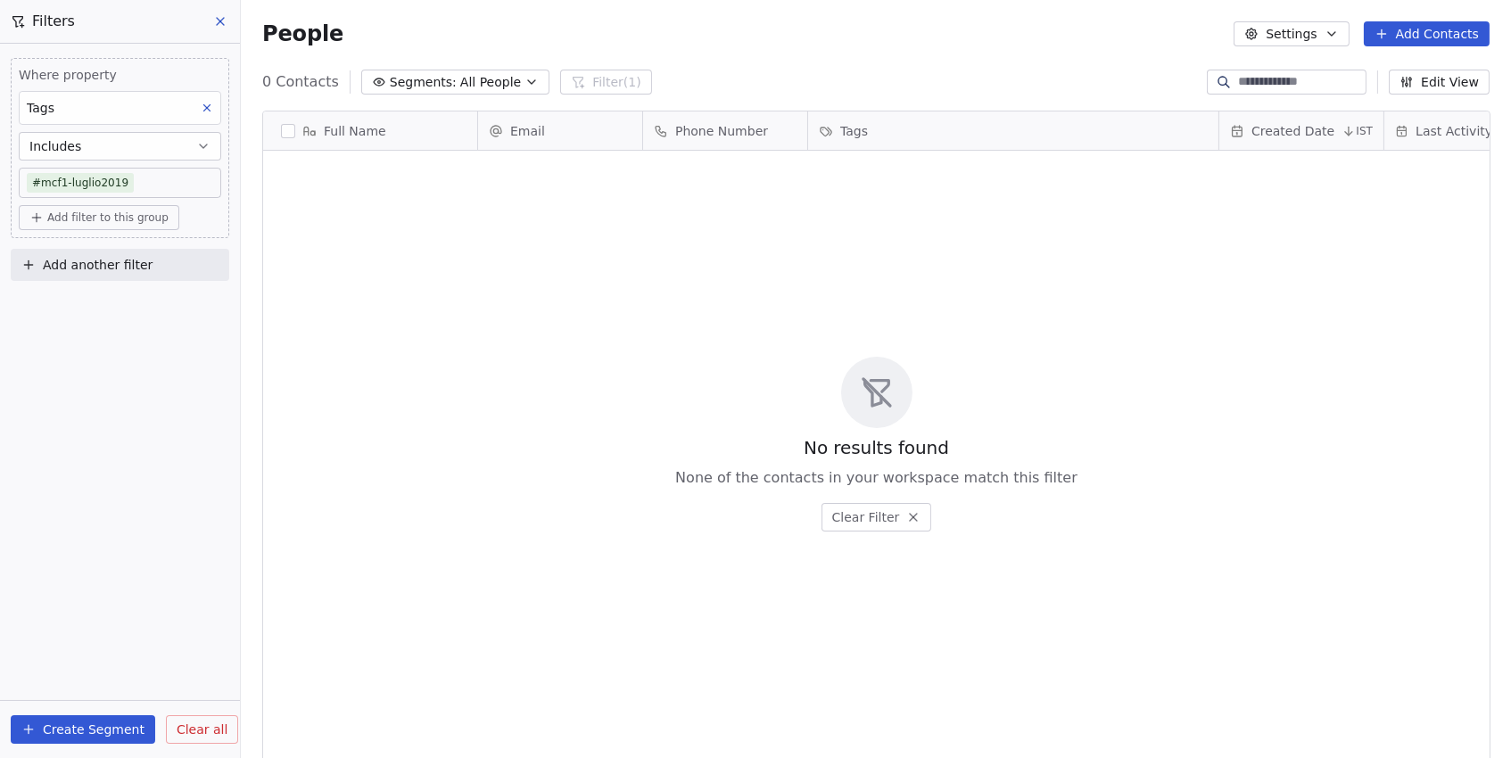
click at [142, 271] on span "Add another filter" at bounding box center [98, 265] width 110 height 19
click at [123, 308] on span "Contact properties" at bounding box center [87, 307] width 116 height 19
type input "****"
click at [92, 367] on div "Tags" at bounding box center [119, 371] width 181 height 18
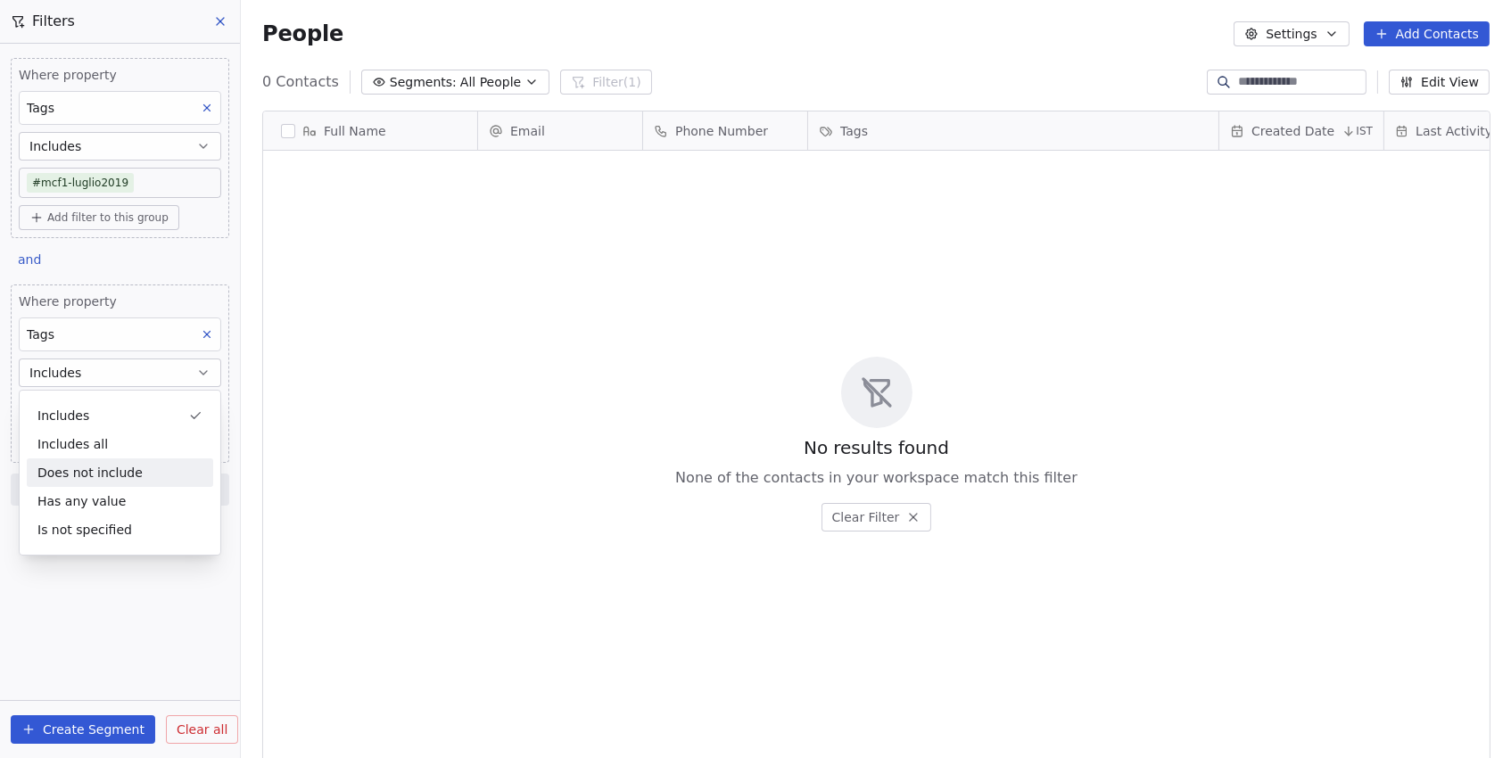
click at [70, 468] on div "Does not include" at bounding box center [120, 472] width 186 height 29
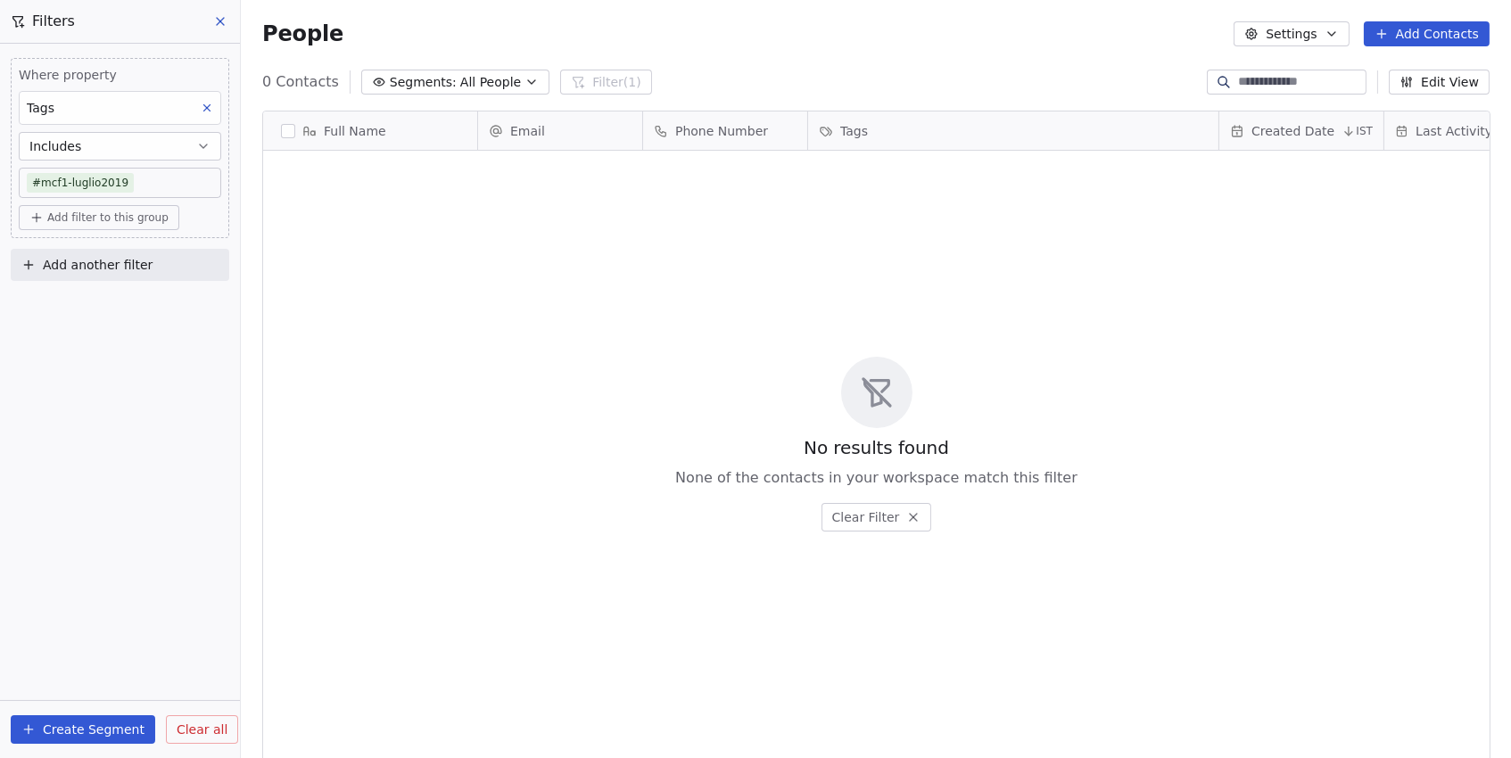
click at [192, 716] on button "Clear all" at bounding box center [202, 729] width 72 height 29
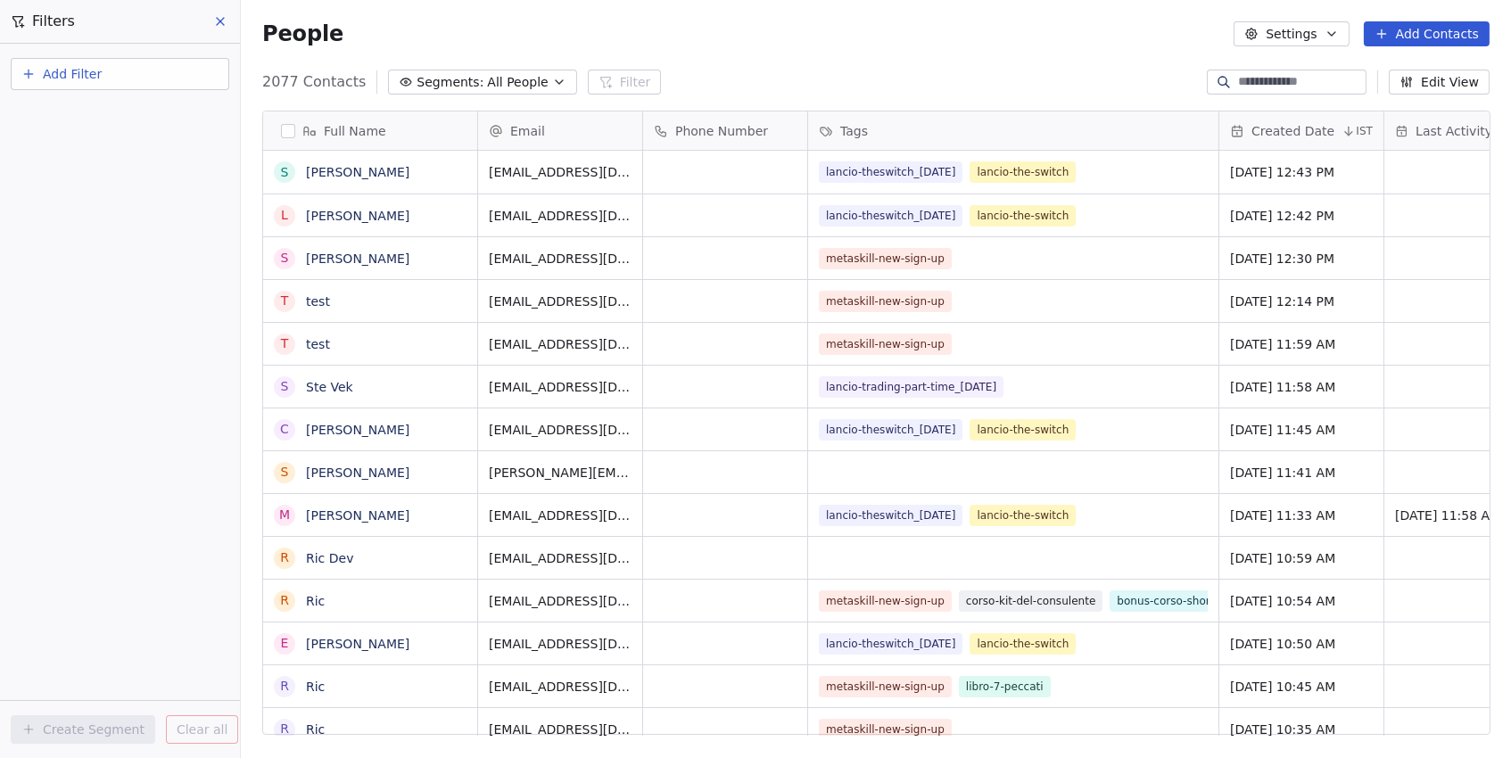
click at [210, 26] on button at bounding box center [221, 21] width 27 height 25
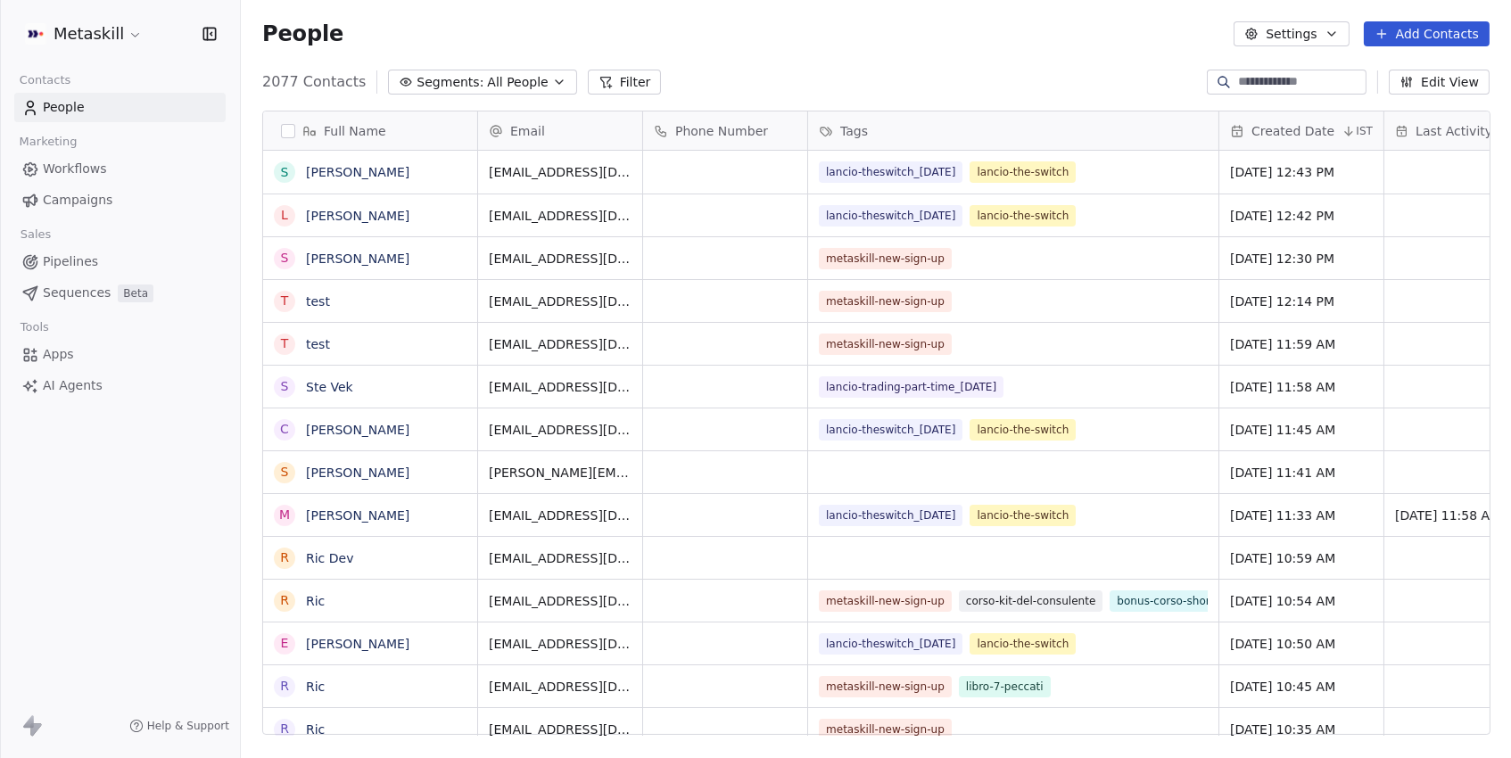
click at [603, 82] on icon at bounding box center [605, 82] width 14 height 14
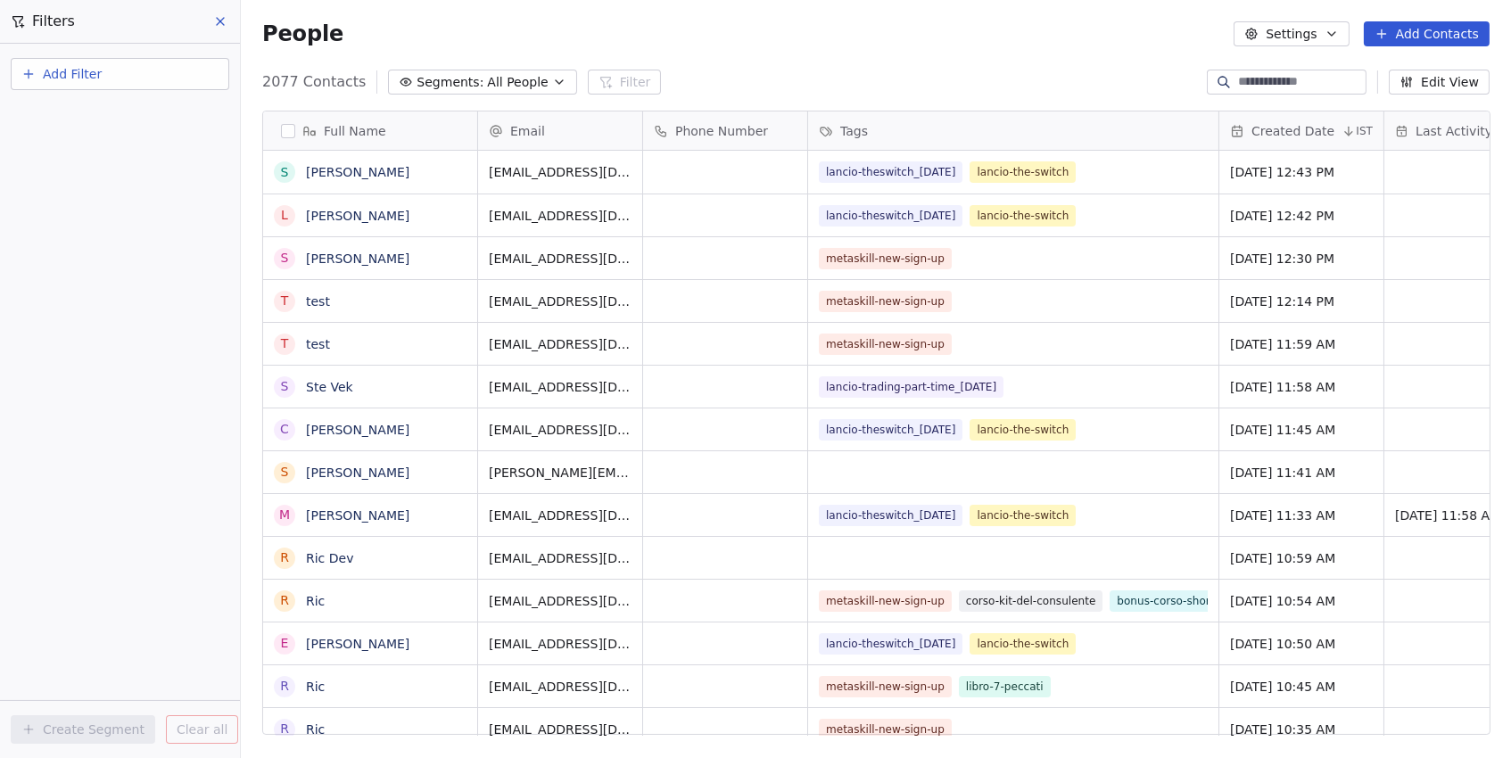
click at [144, 70] on button "Add Filter" at bounding box center [120, 74] width 218 height 32
click at [114, 118] on span "Contact properties" at bounding box center [87, 115] width 116 height 19
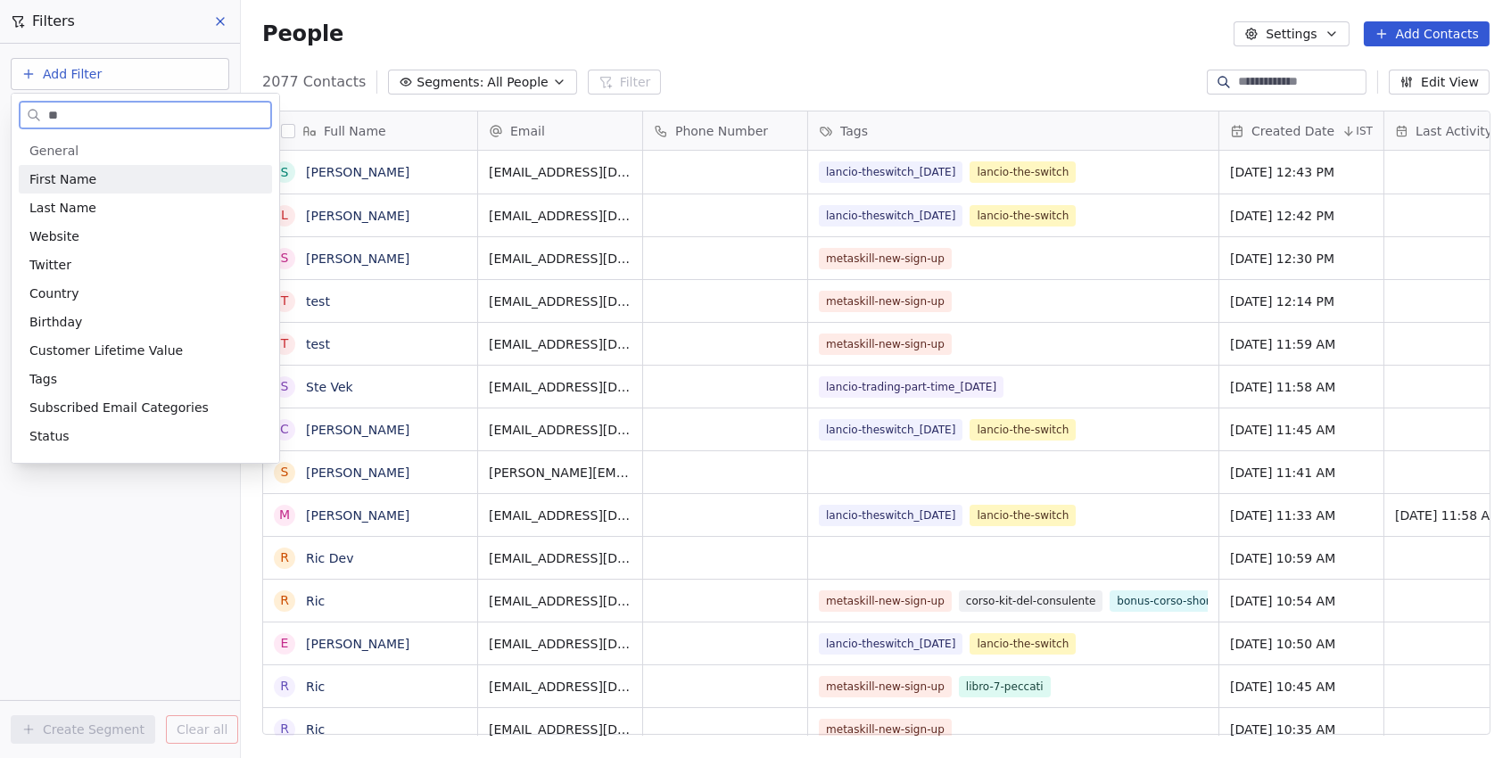
type input "***"
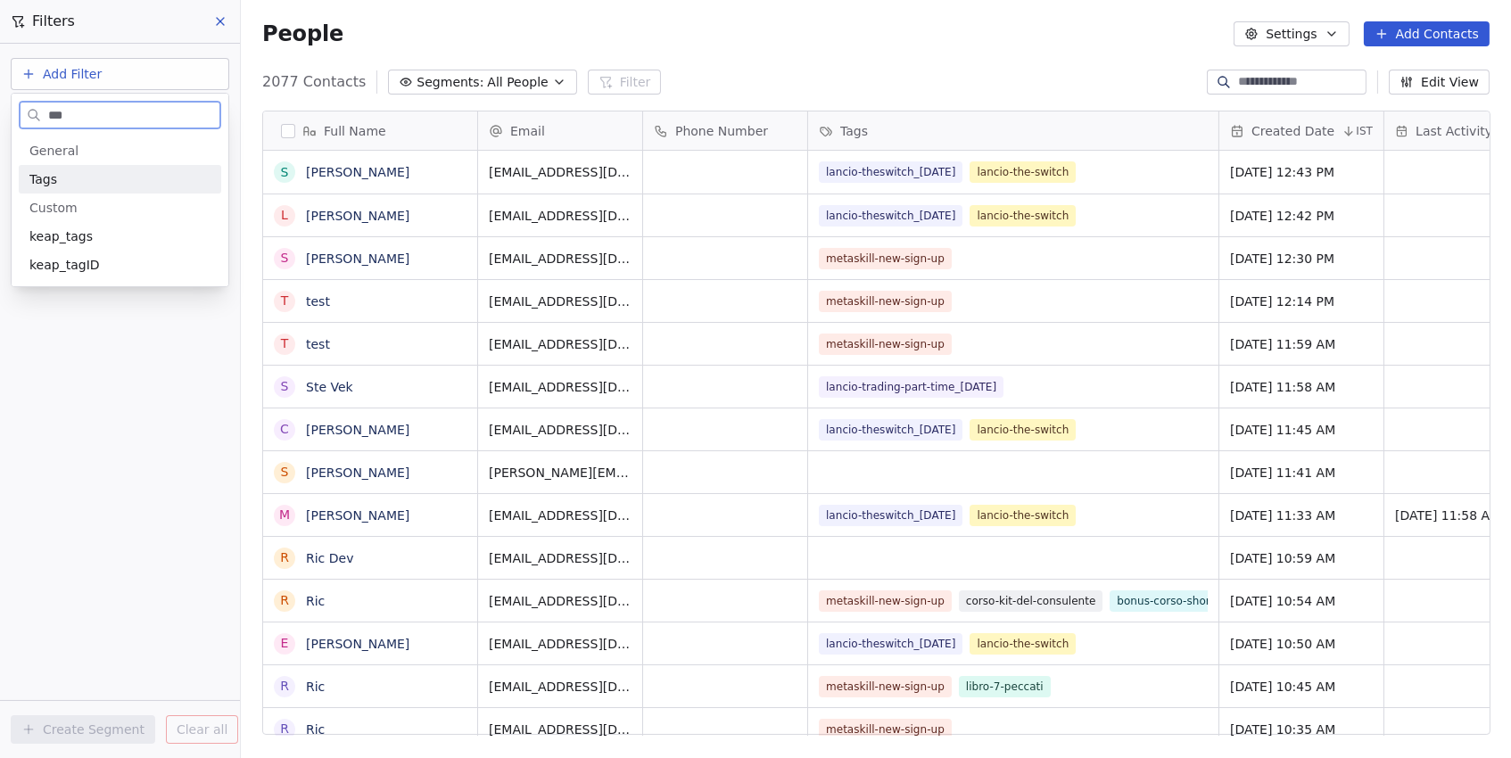
click at [129, 170] on div "Tags" at bounding box center [119, 179] width 181 height 18
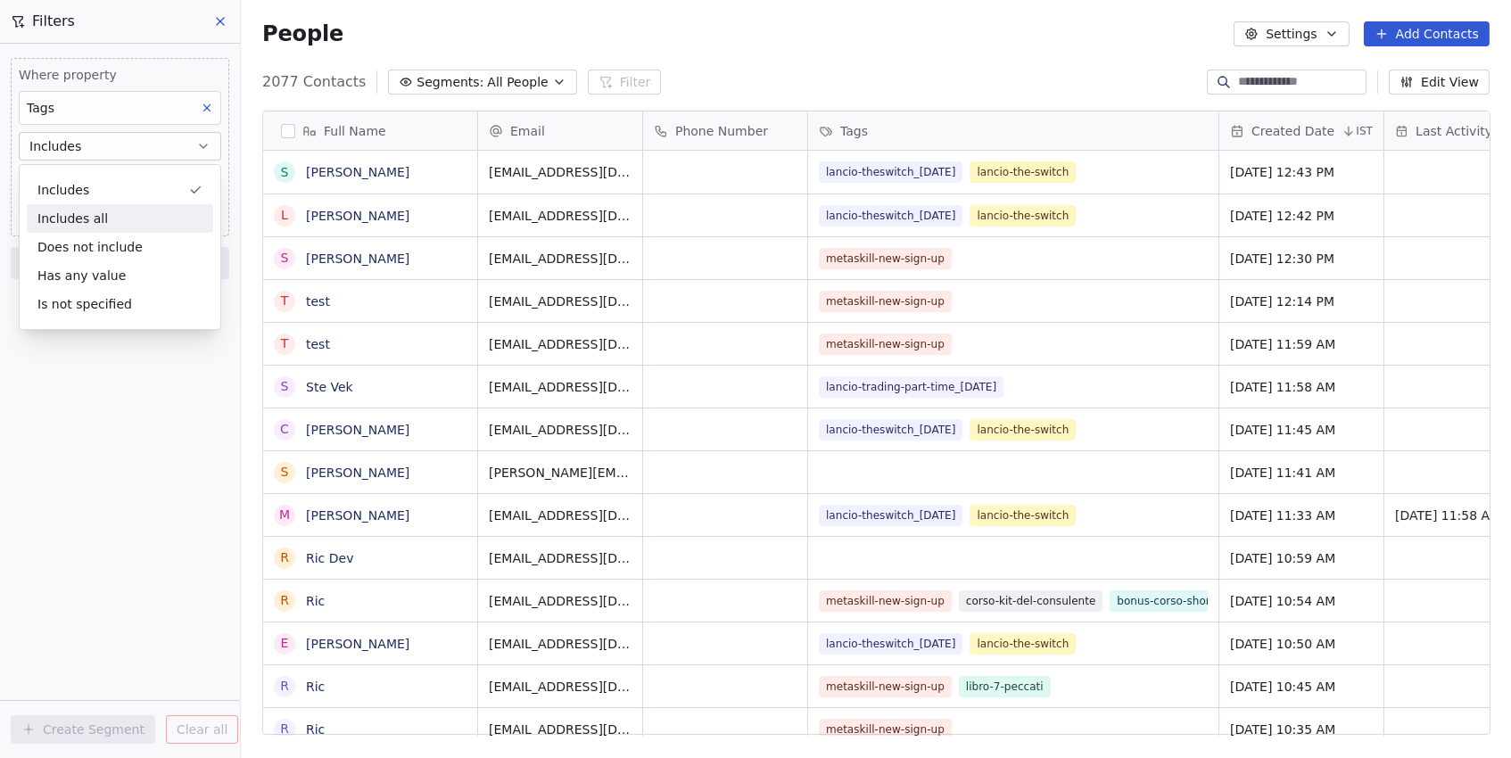
click at [19, 514] on div "Where property Tags Includes Select Tags Add filter to this group Add another f…" at bounding box center [120, 401] width 240 height 714
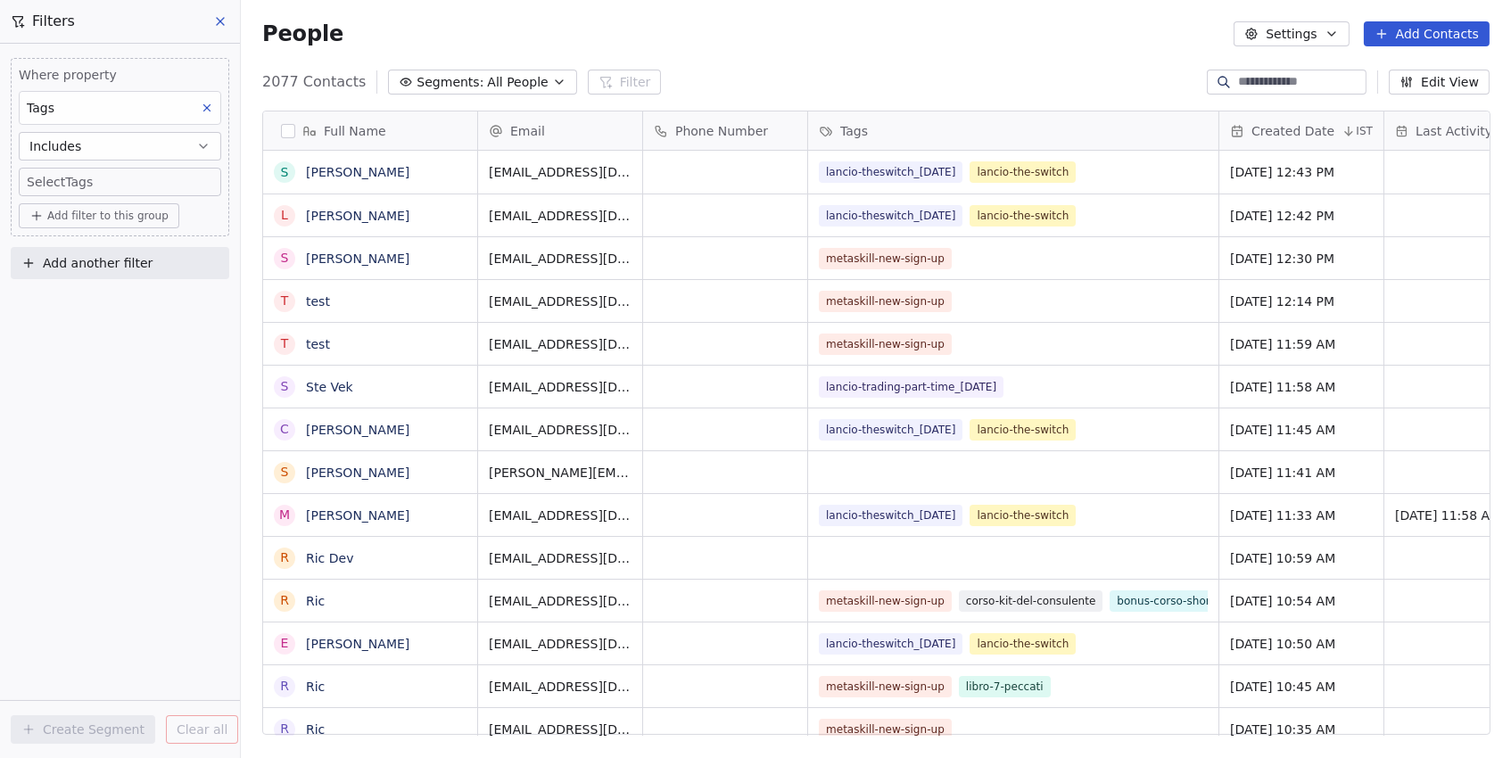
click at [81, 180] on body "Metaskill Contacts People Marketing Workflows Campaigns Sales Pipelines Sequenc…" at bounding box center [755, 379] width 1511 height 758
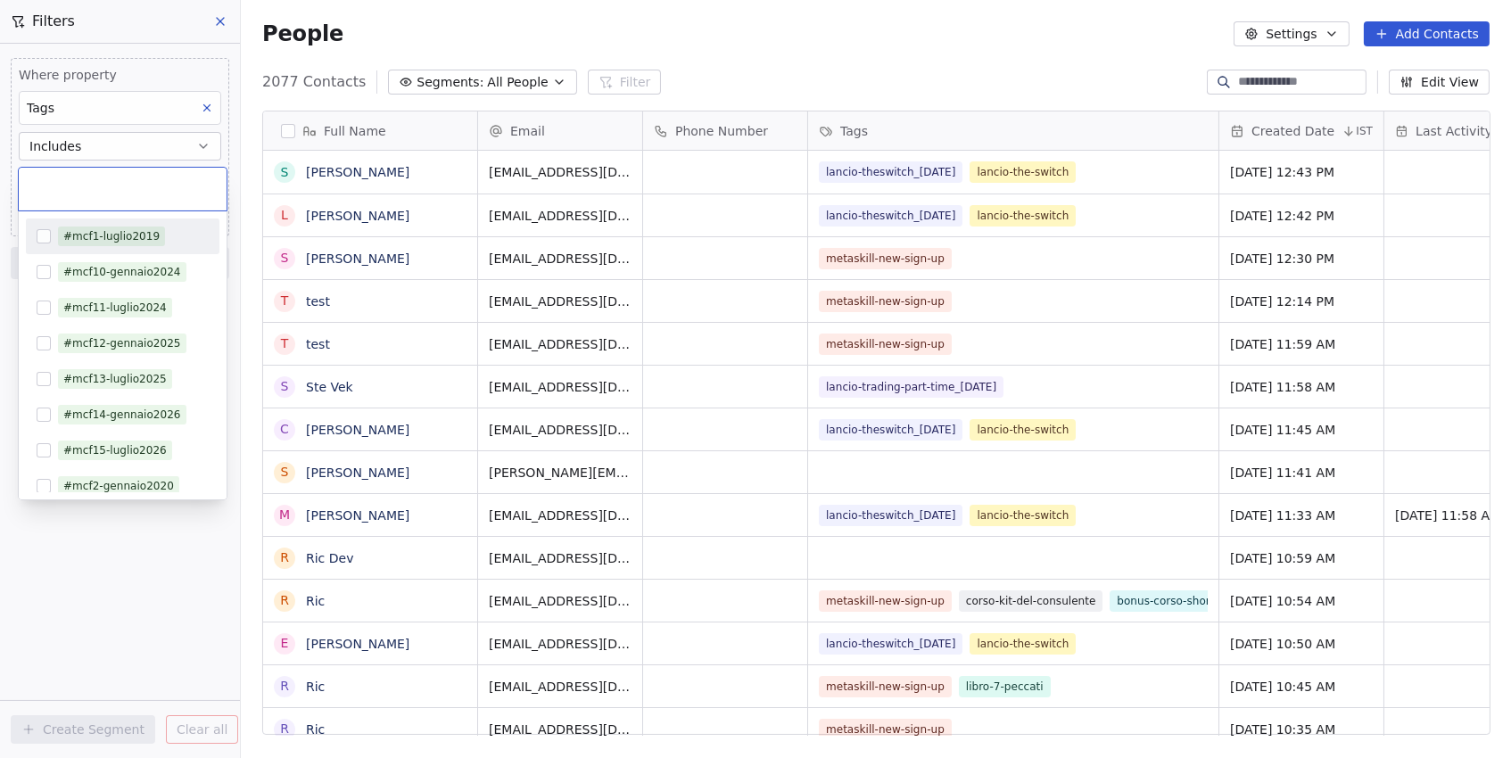
click at [81, 180] on input "text" at bounding box center [122, 189] width 186 height 20
click at [49, 235] on button "Suggestions" at bounding box center [44, 236] width 14 height 14
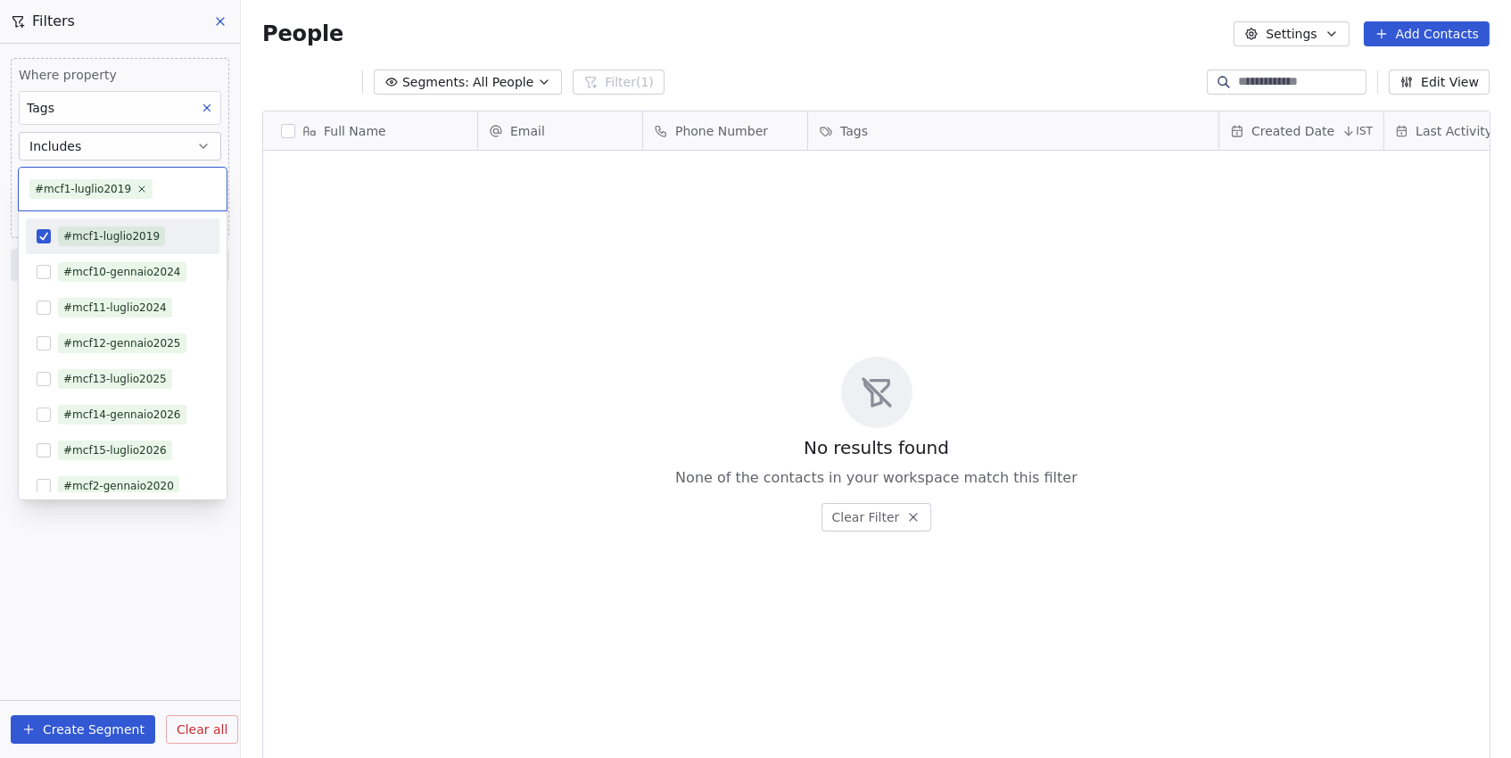
click at [137, 539] on html "Metaskill Contacts People Marketing Workflows Campaigns Sales Pipelines Sequenc…" at bounding box center [755, 379] width 1511 height 758
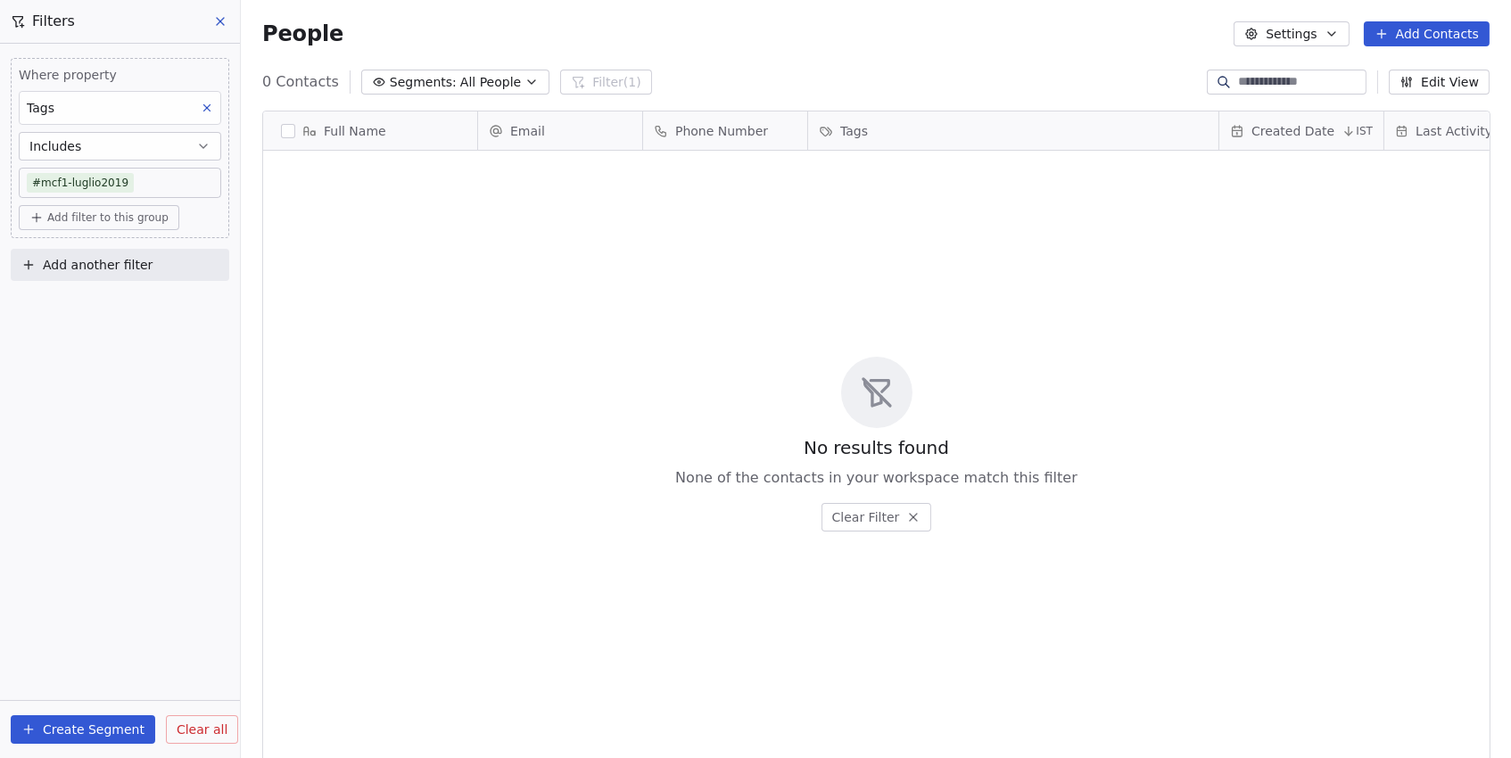
click at [117, 218] on span "Add filter to this group" at bounding box center [107, 217] width 121 height 14
click at [108, 249] on span "Contact properties" at bounding box center [95, 255] width 116 height 19
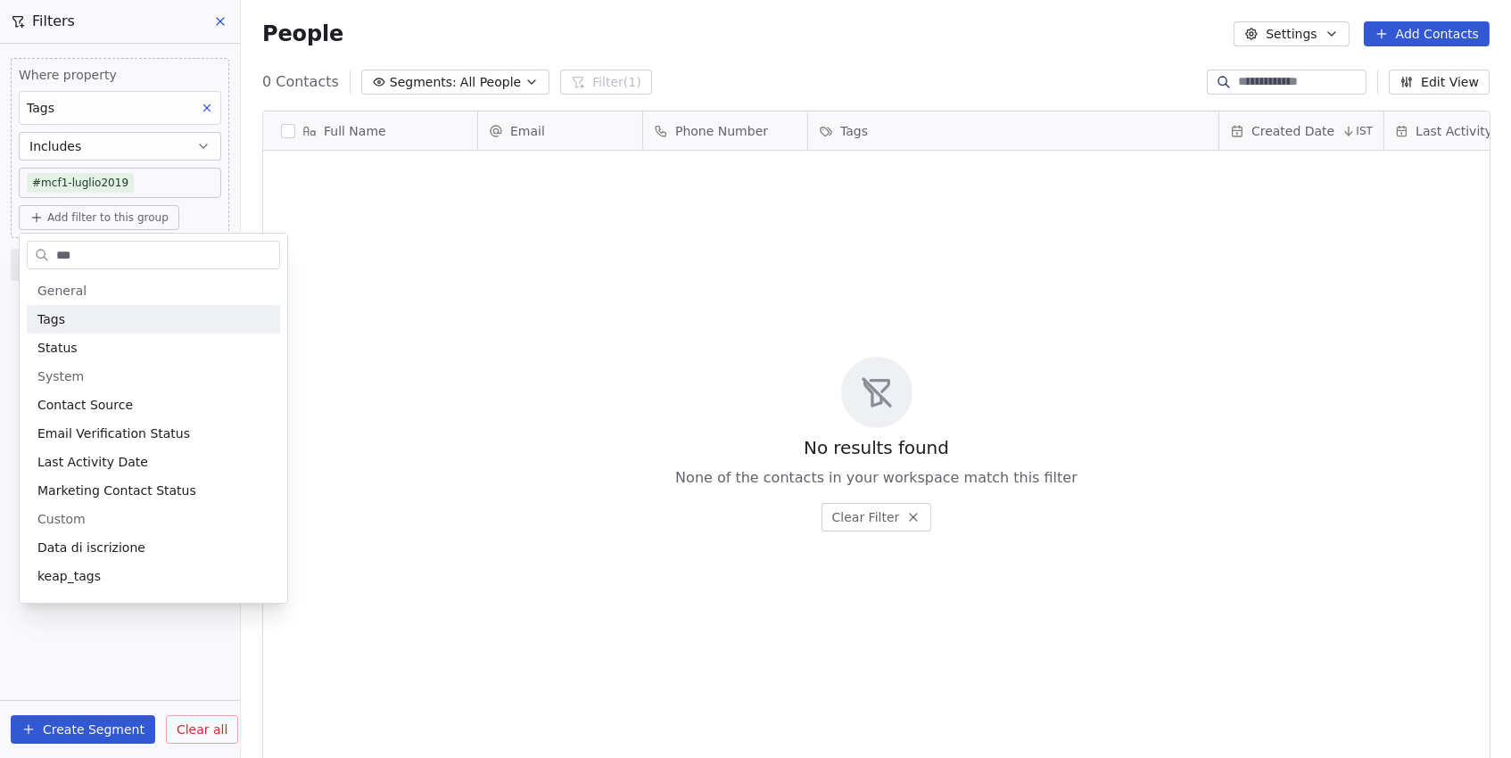
type input "****"
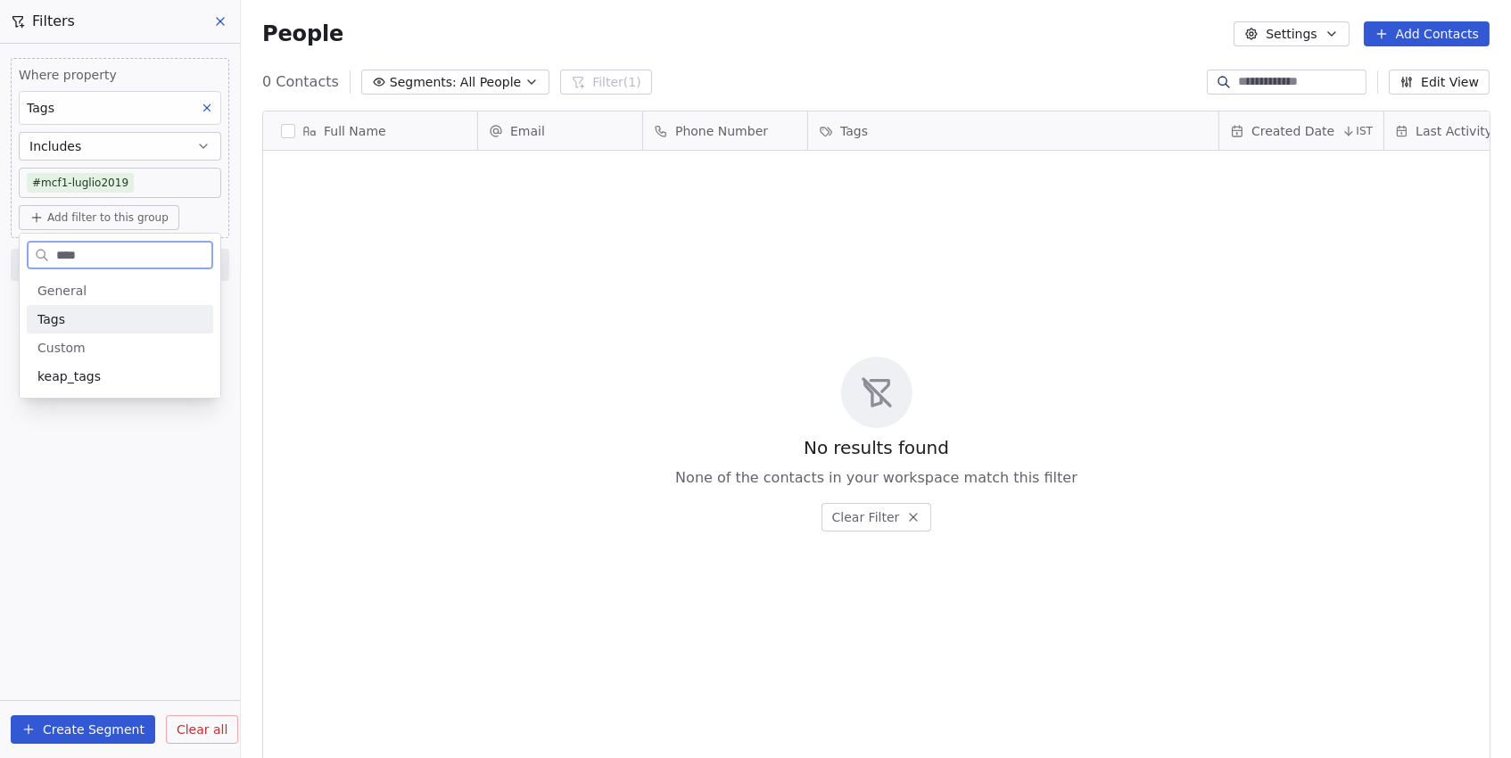
click at [82, 317] on div "Tags" at bounding box center [119, 319] width 165 height 18
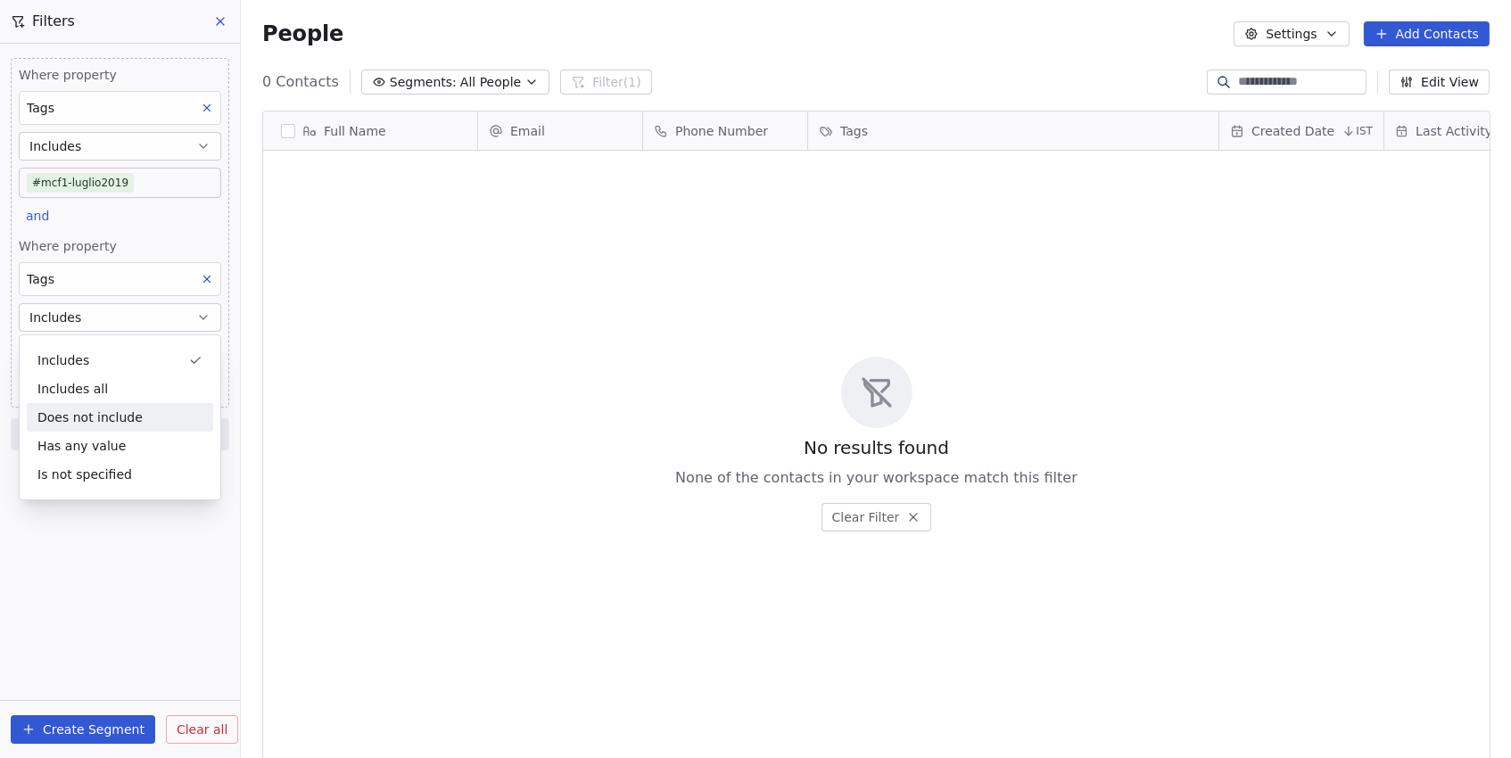
click at [96, 417] on div "Does not include" at bounding box center [120, 417] width 186 height 29
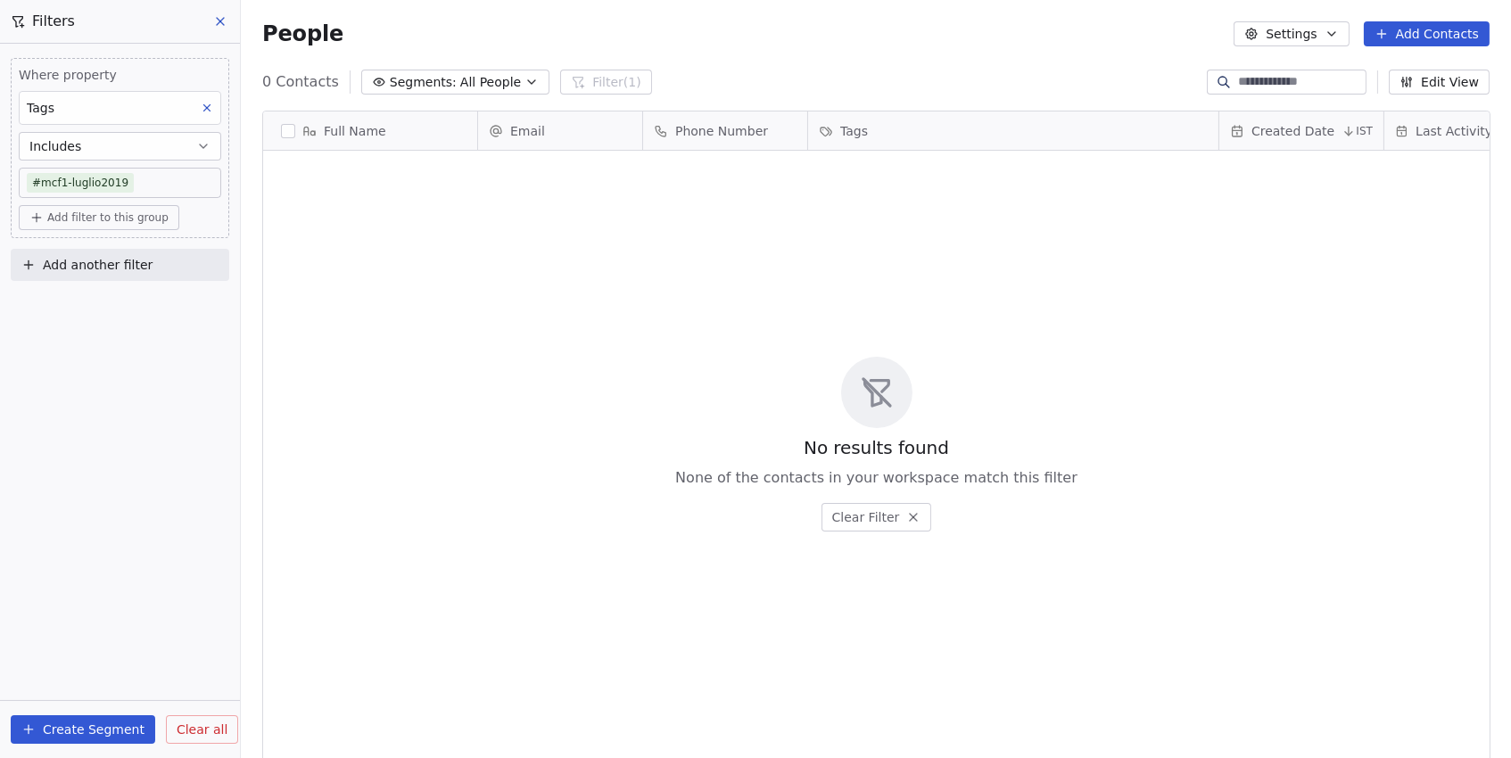
click at [128, 212] on span "Add filter to this group" at bounding box center [107, 217] width 121 height 14
click at [136, 252] on span "Contact properties" at bounding box center [95, 255] width 116 height 19
click at [668, 213] on html "Metaskill Contacts People Marketing Workflows Campaigns Sales Pipelines Sequenc…" at bounding box center [755, 379] width 1511 height 758
click at [201, 721] on span "Clear all" at bounding box center [202, 729] width 51 height 19
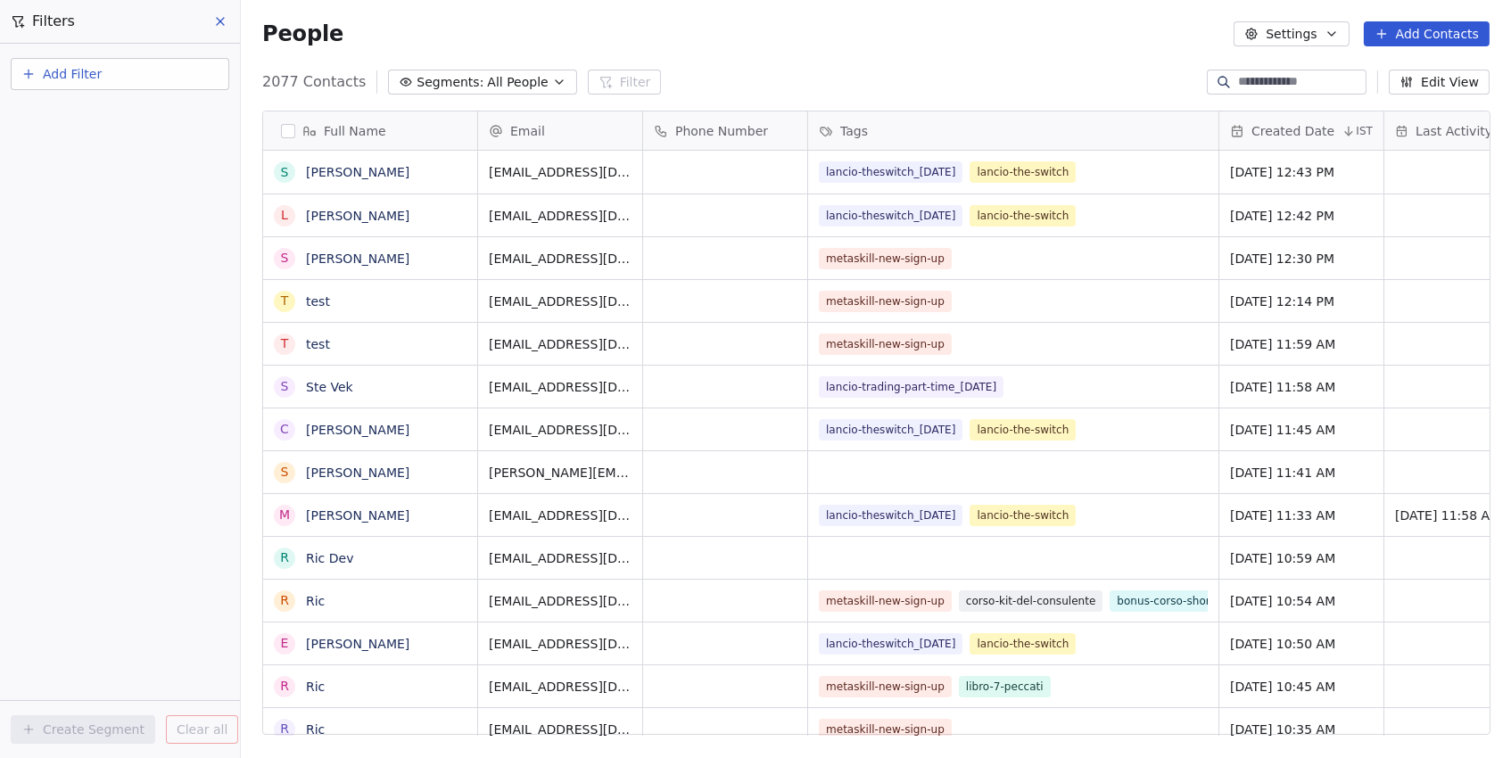
click at [216, 20] on icon at bounding box center [220, 21] width 14 height 14
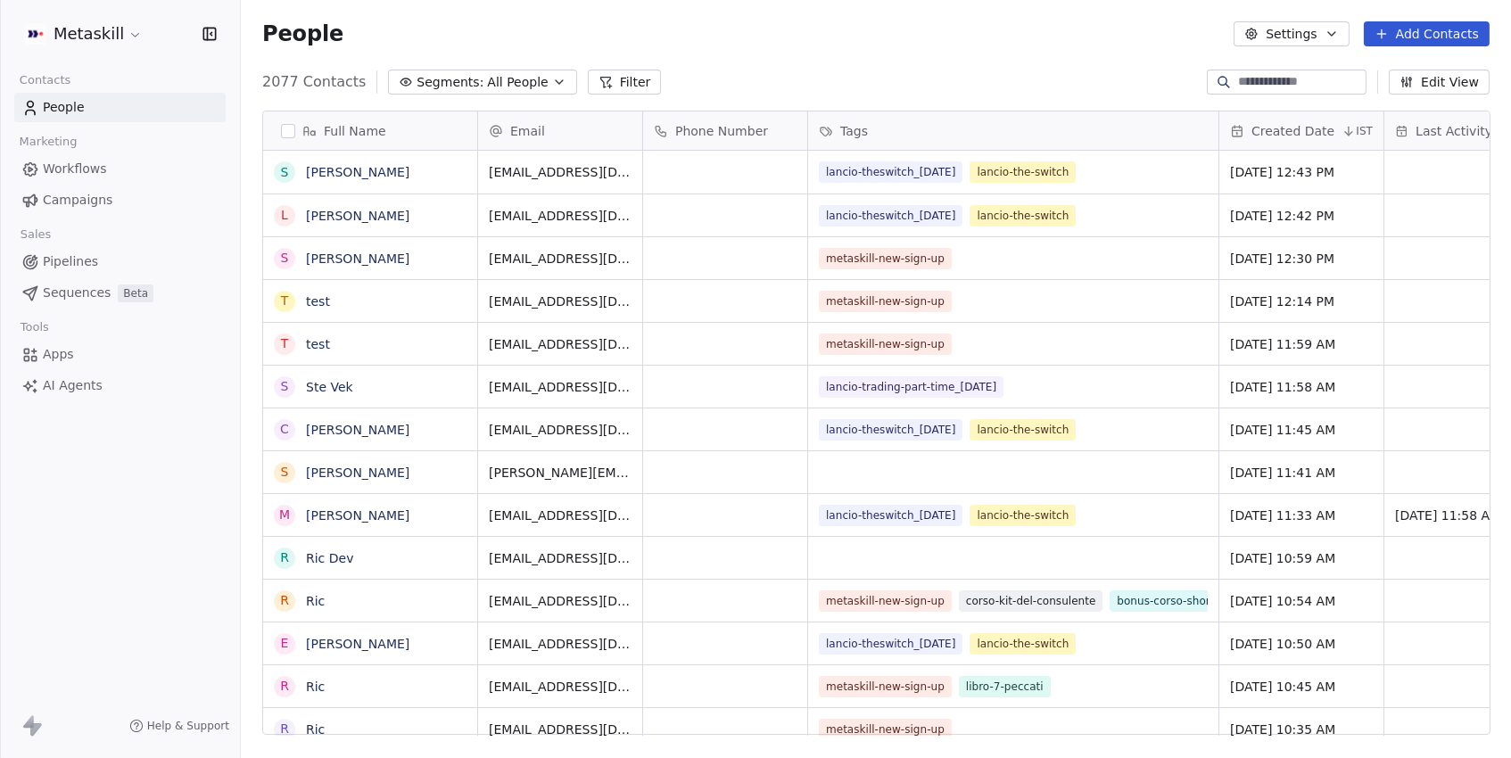
click at [622, 78] on button "Filter" at bounding box center [625, 82] width 74 height 25
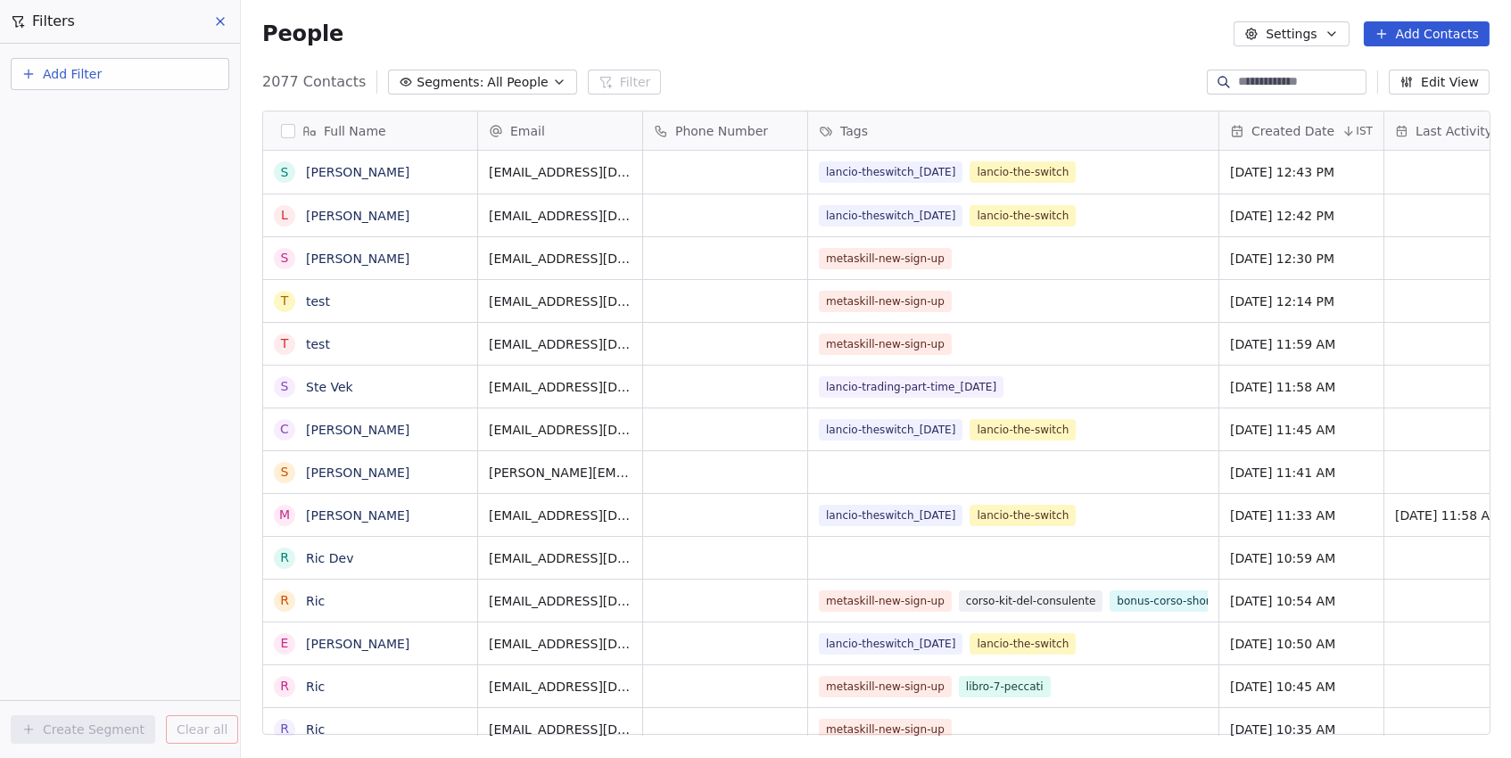
click at [155, 73] on button "Add Filter" at bounding box center [120, 74] width 218 height 32
click at [129, 123] on span "Contact properties" at bounding box center [87, 115] width 116 height 19
type input "****"
click at [103, 175] on div "Tags" at bounding box center [119, 179] width 181 height 18
click at [87, 191] on div "Includes" at bounding box center [120, 190] width 186 height 29
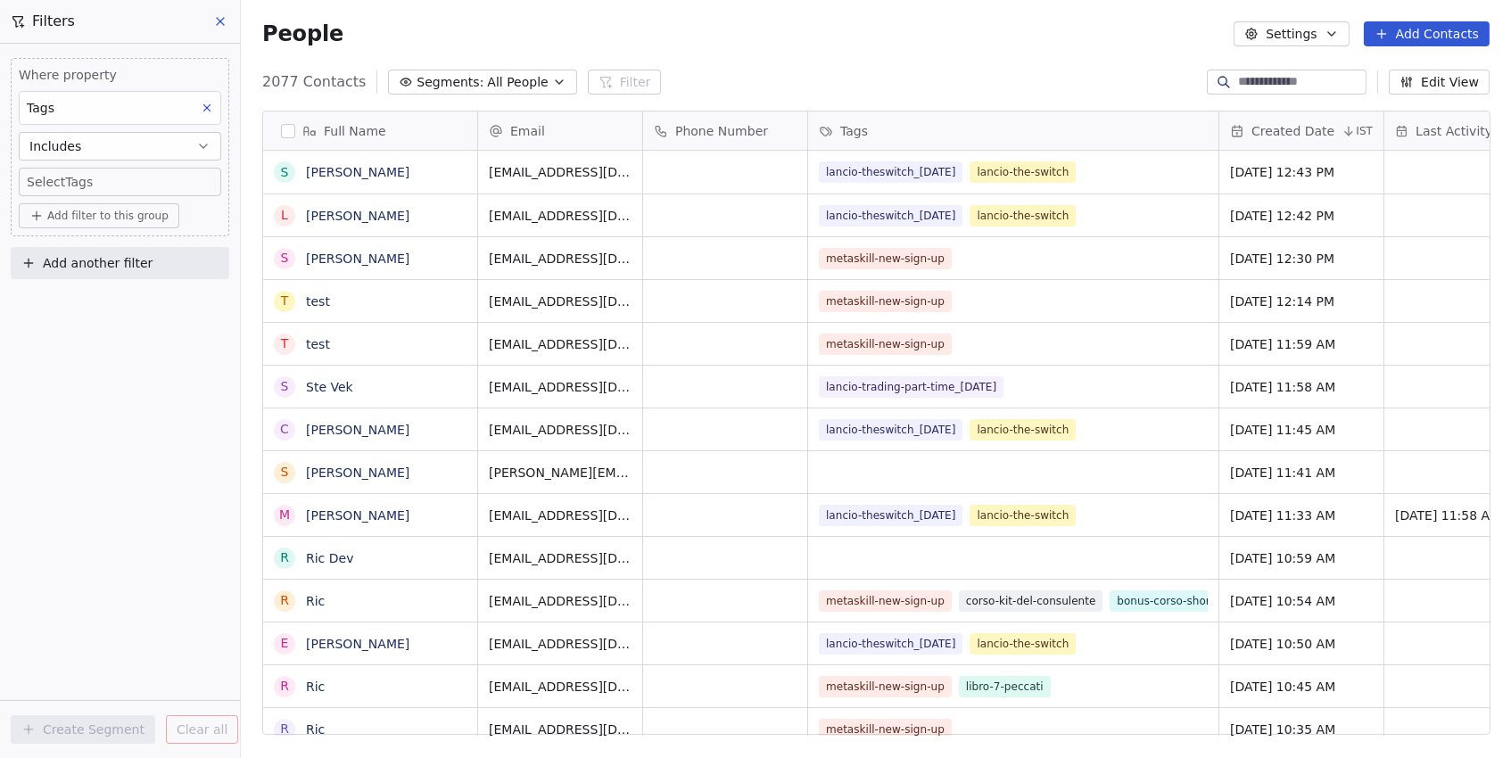
click at [95, 186] on body "Metaskill Contacts People Marketing Workflows Campaigns Sales Pipelines Sequenc…" at bounding box center [755, 379] width 1511 height 758
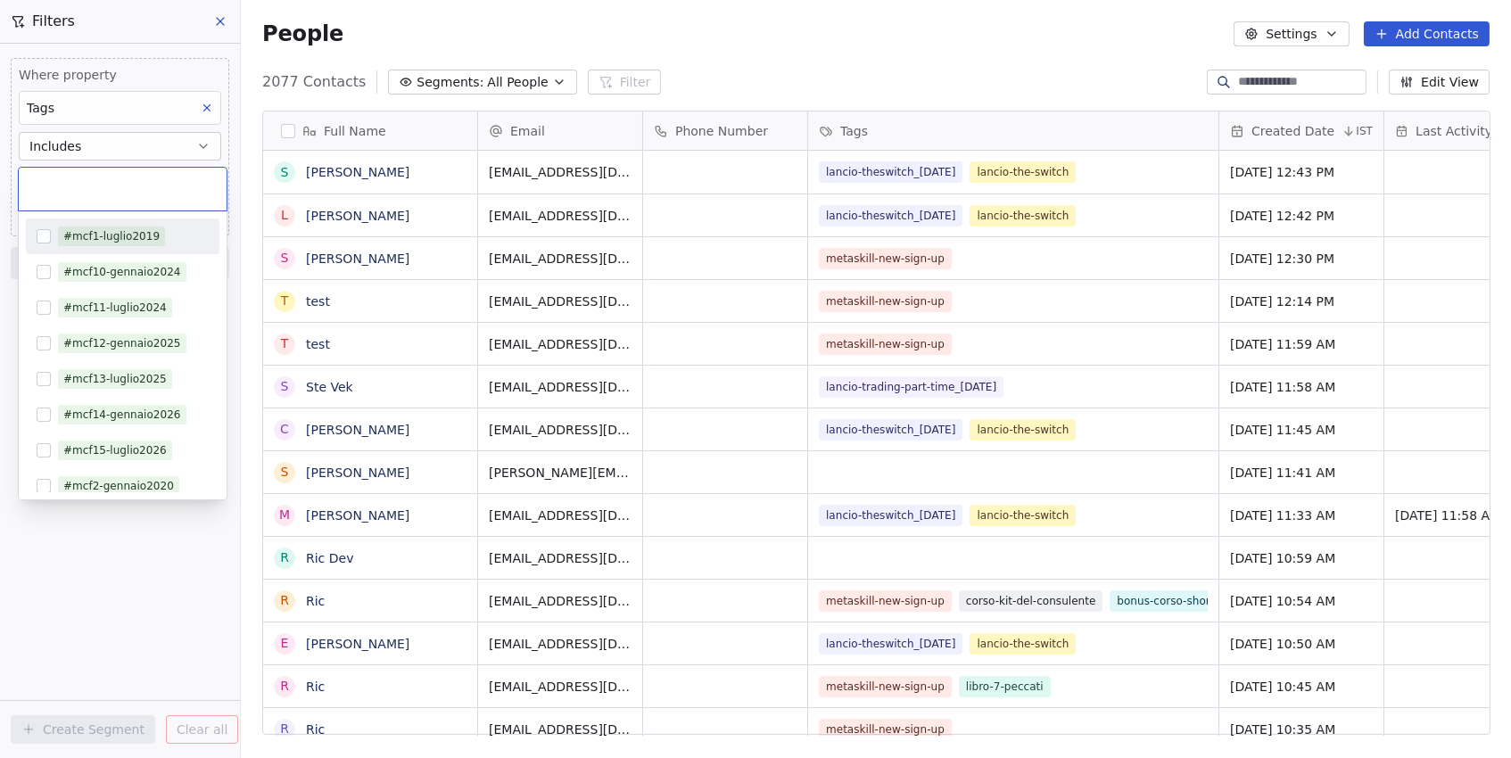
click at [45, 239] on button "Suggestions" at bounding box center [44, 236] width 14 height 14
click at [9, 284] on html "Metaskill Contacts People Marketing Workflows Campaigns Sales Pipelines Sequenc…" at bounding box center [755, 379] width 1511 height 758
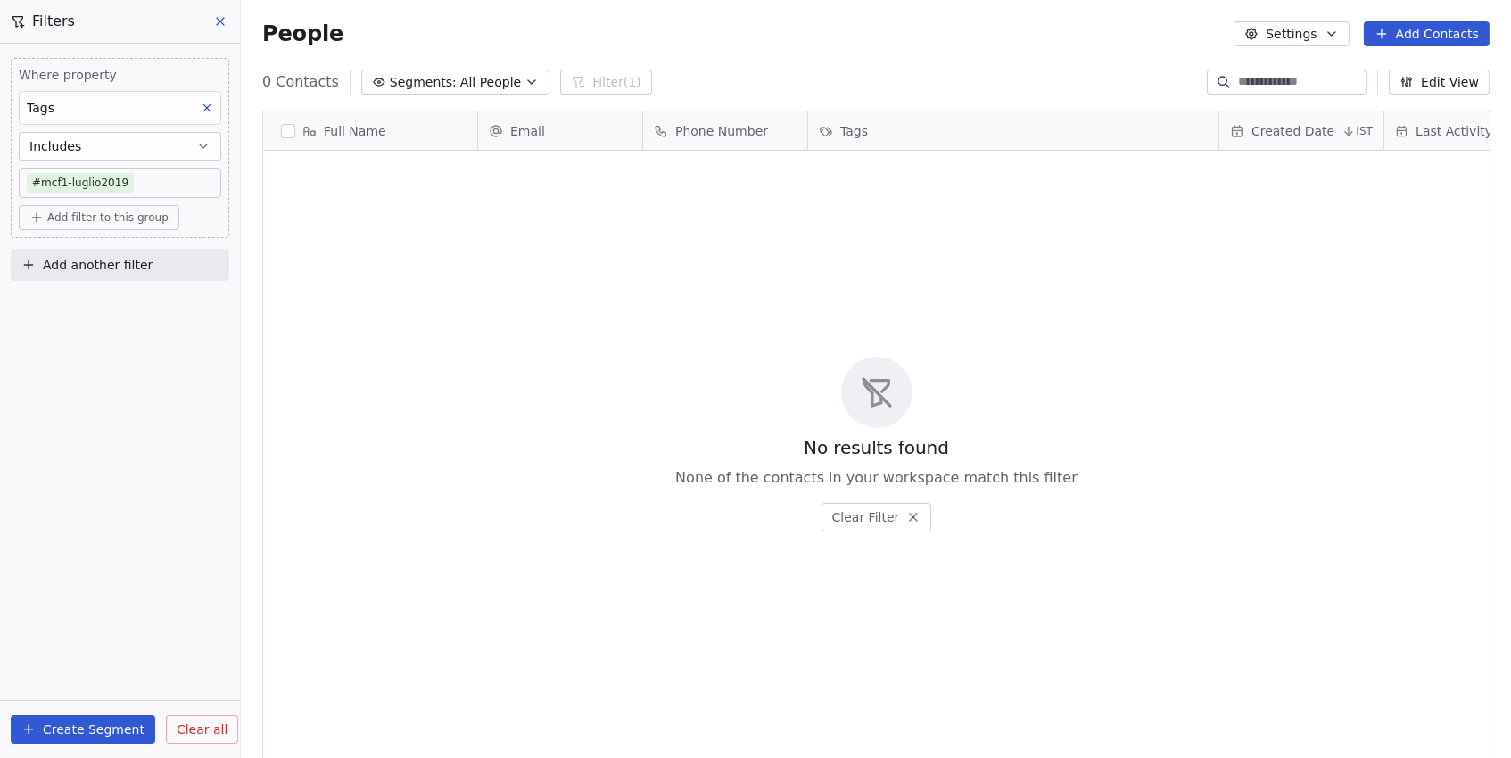
click at [97, 218] on span "Add filter to this group" at bounding box center [107, 217] width 121 height 14
click at [97, 252] on span "Contact properties" at bounding box center [95, 255] width 116 height 19
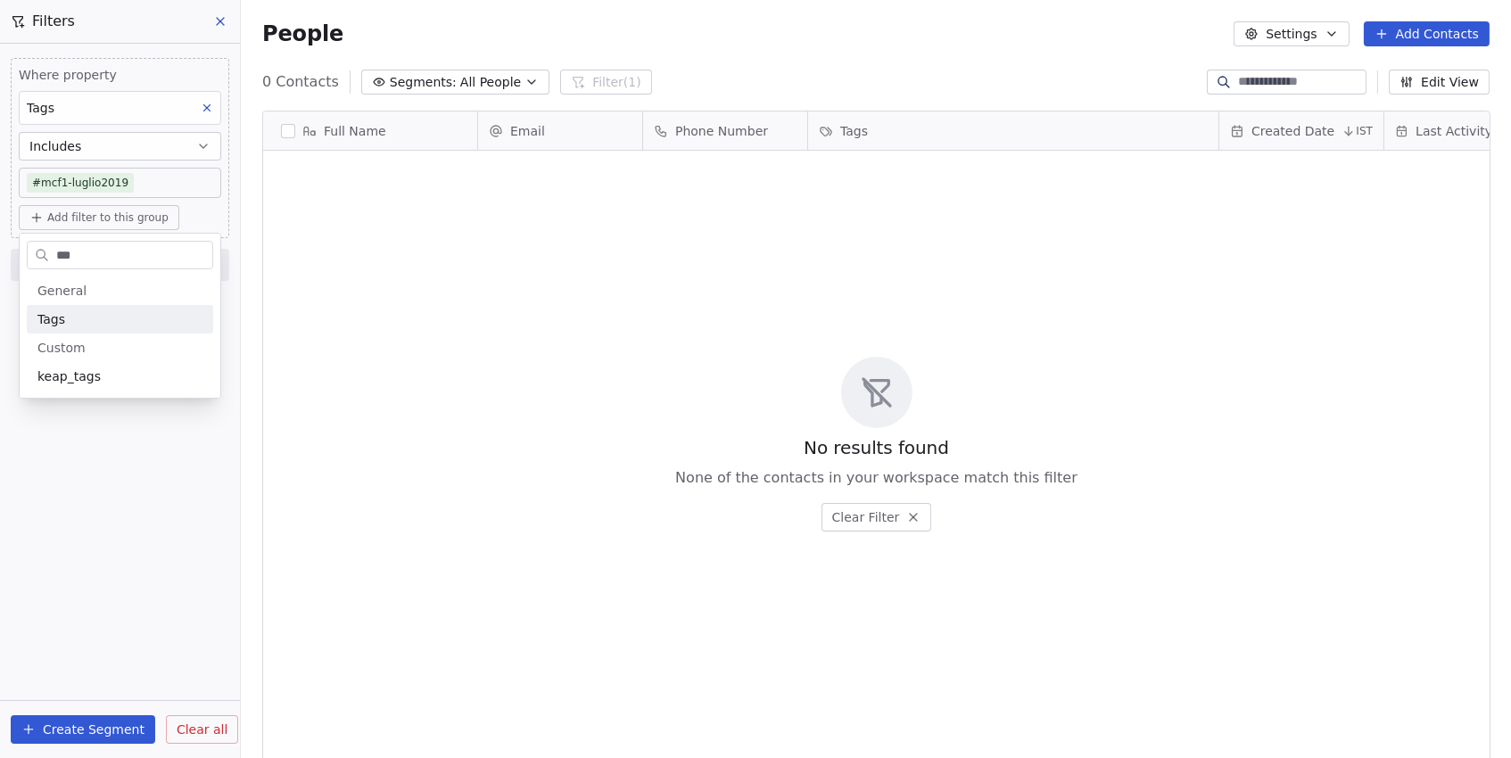
type input "****"
click at [97, 316] on div "Tags" at bounding box center [119, 319] width 165 height 18
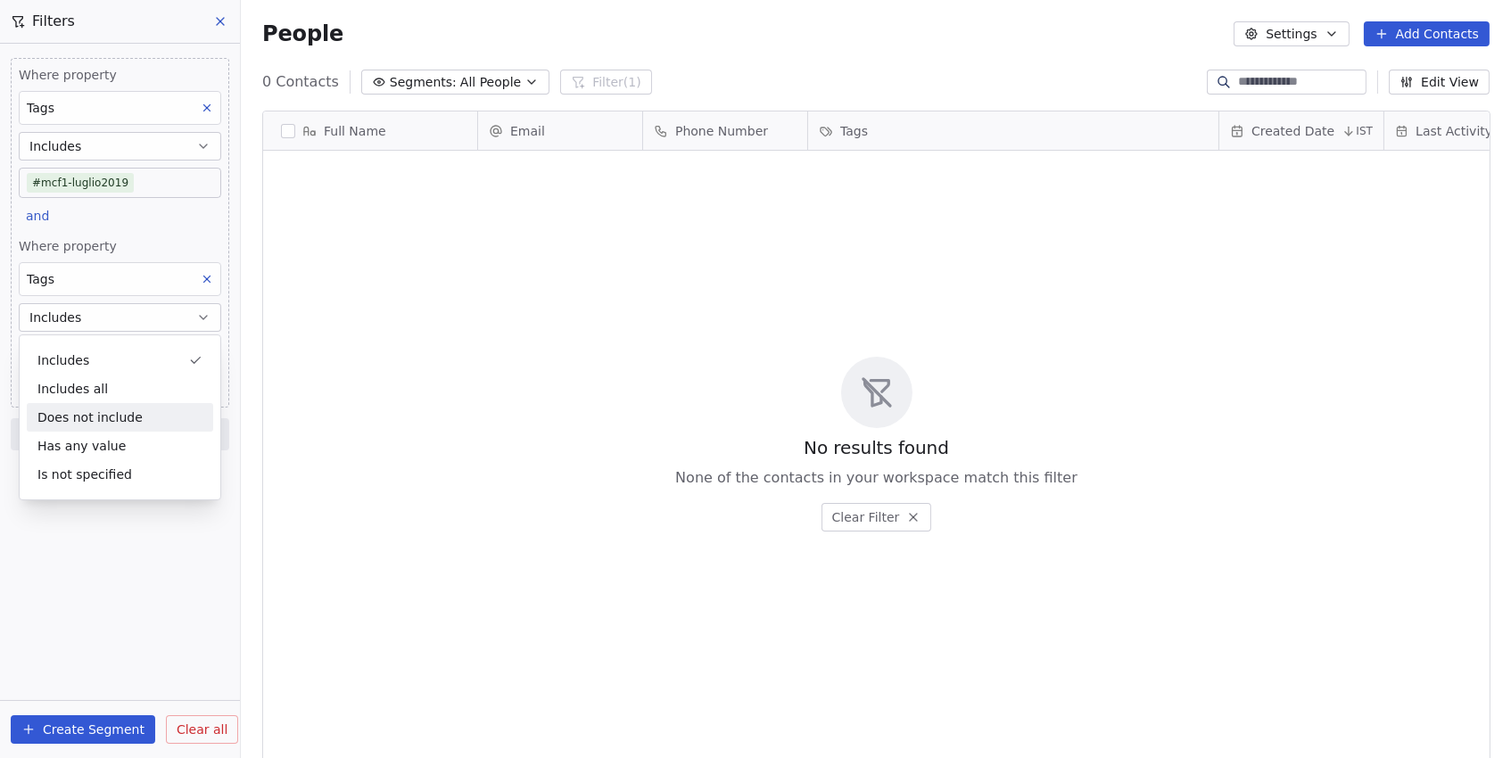
click at [69, 426] on div "Does not include" at bounding box center [120, 417] width 186 height 29
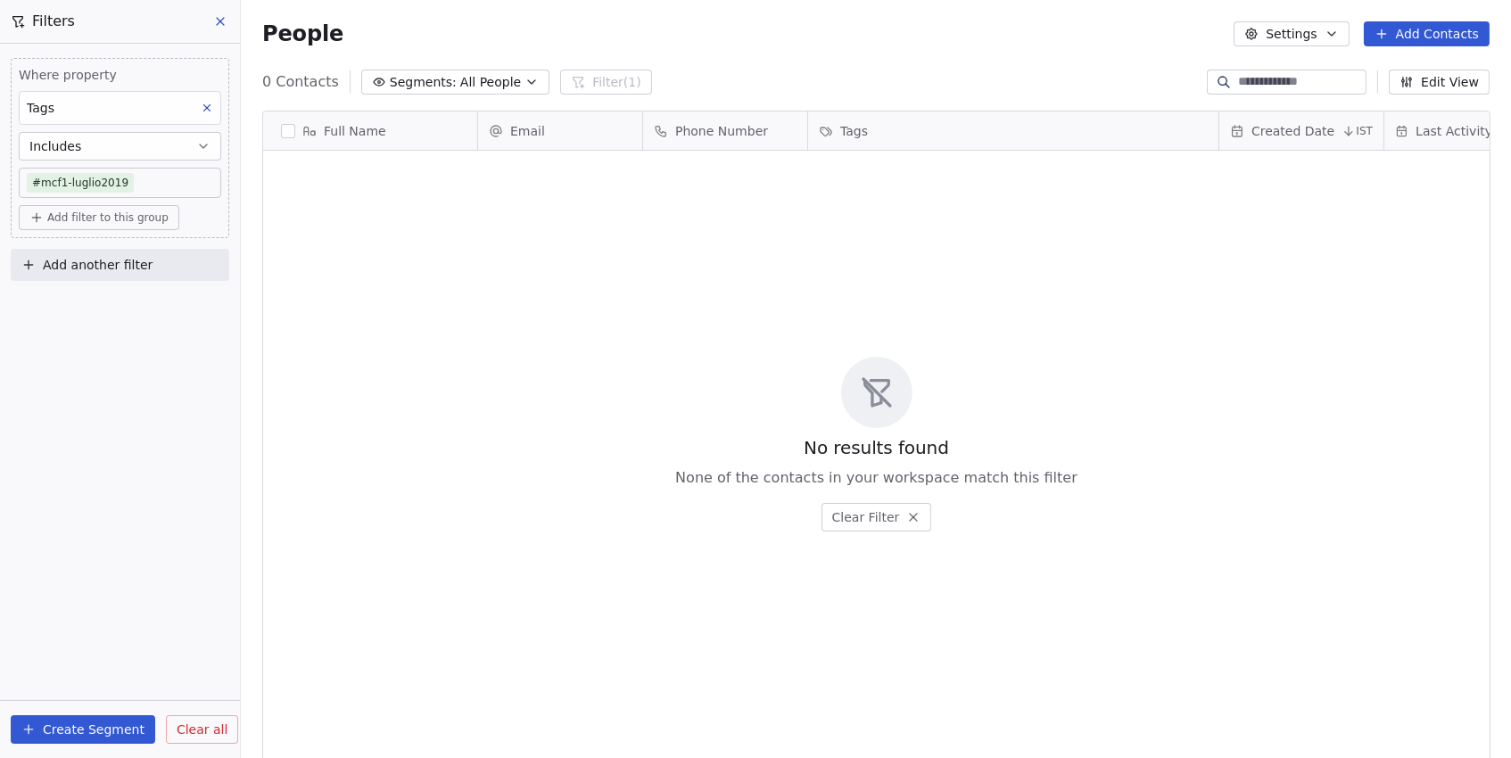
click at [135, 324] on div "Where property Tags Includes #mcf1-luglio2019 Add filter to this group Add anot…" at bounding box center [120, 401] width 240 height 714
click at [86, 267] on span "Add another filter" at bounding box center [98, 265] width 110 height 19
click at [103, 299] on span "Contact properties" at bounding box center [87, 307] width 116 height 19
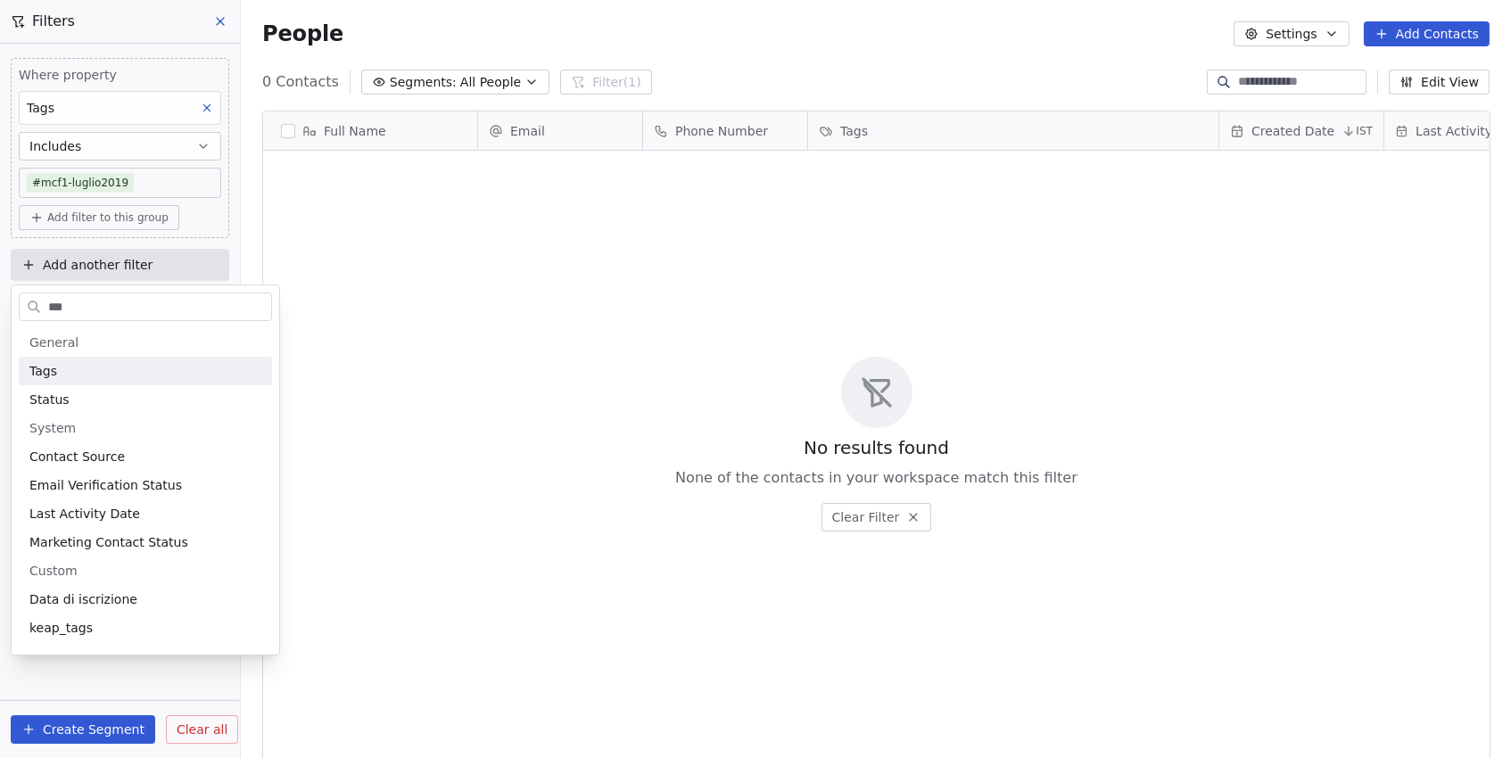
type input "****"
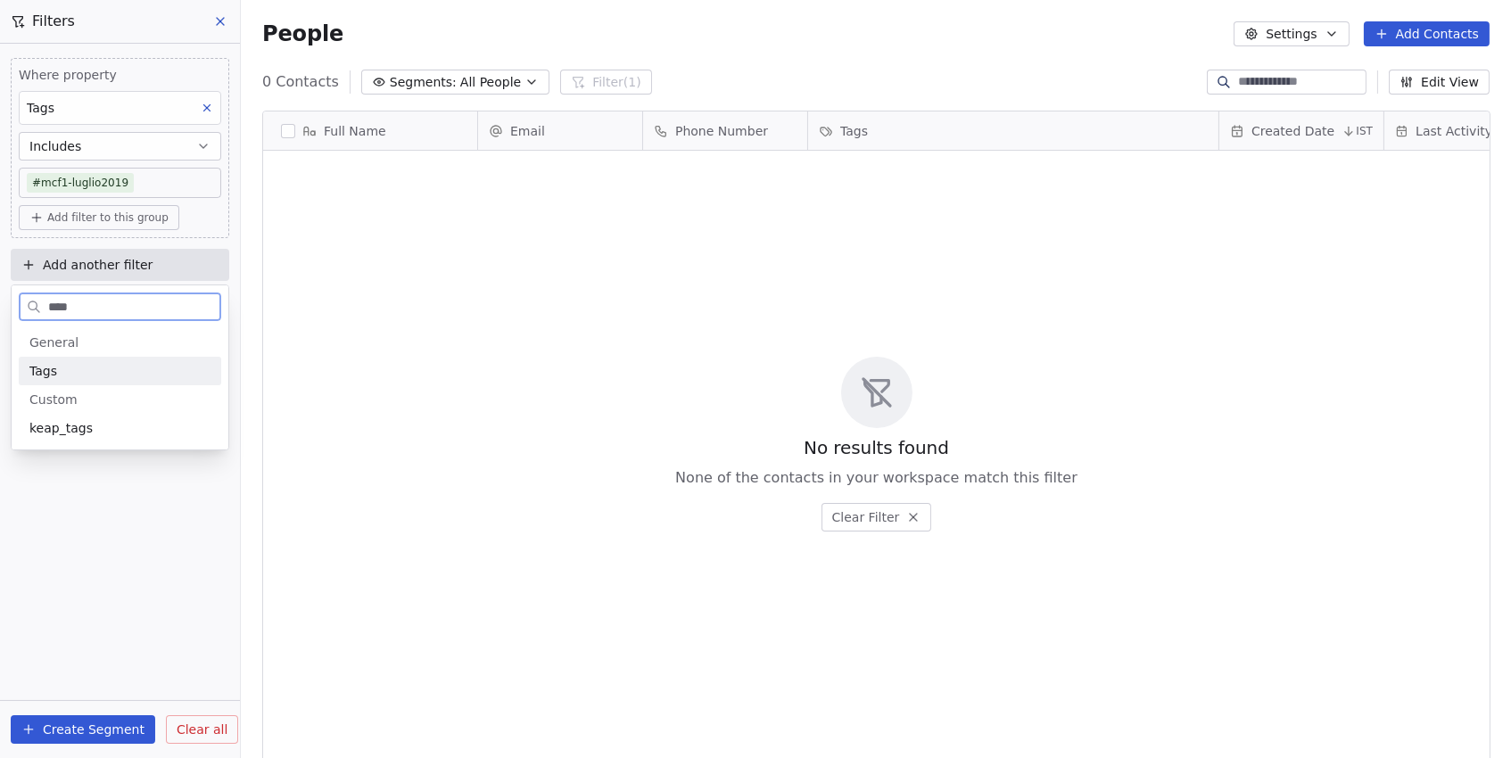
click at [70, 361] on div "Tags" at bounding box center [120, 371] width 202 height 29
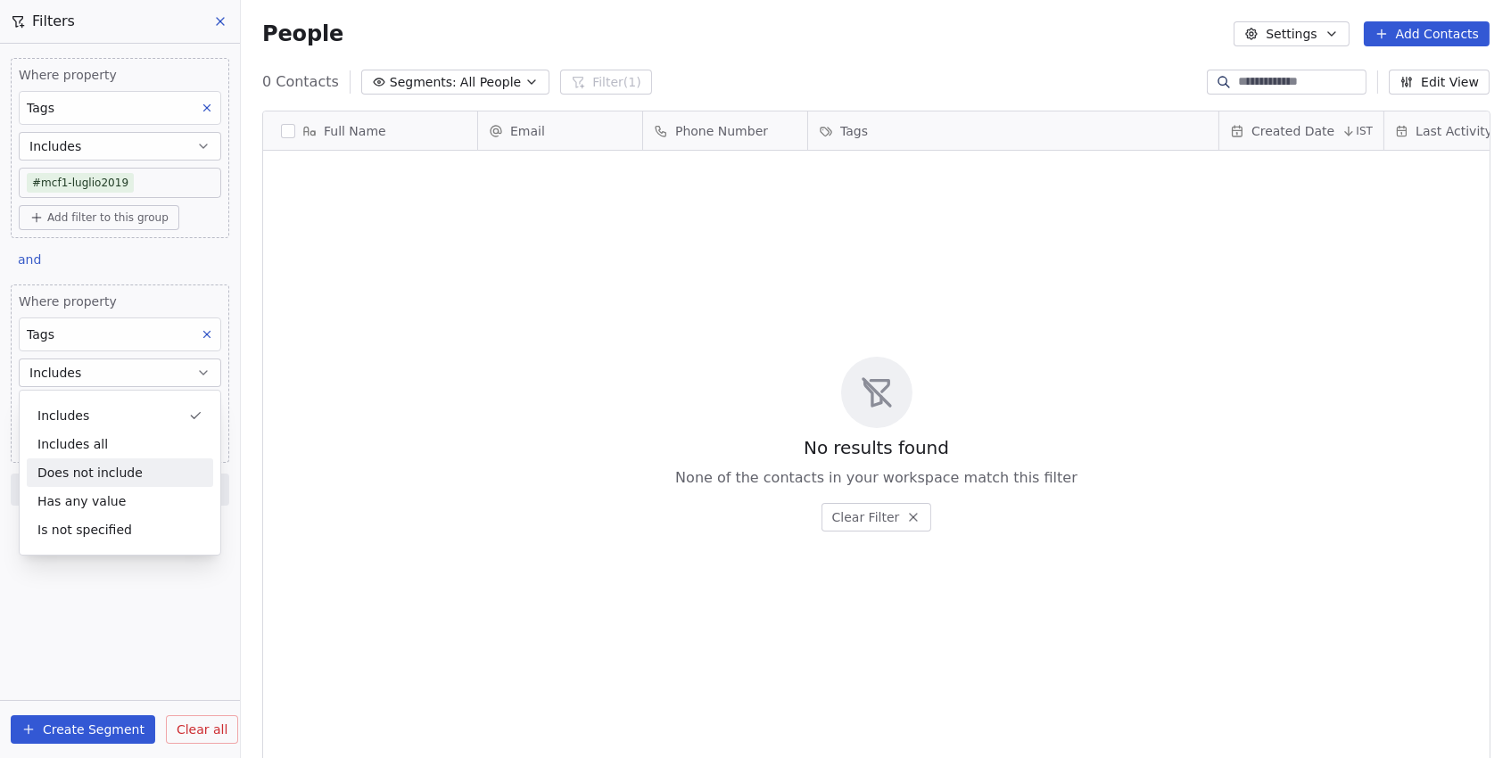
click at [68, 471] on div "Does not include" at bounding box center [120, 472] width 186 height 29
